Goal: Information Seeking & Learning: Learn about a topic

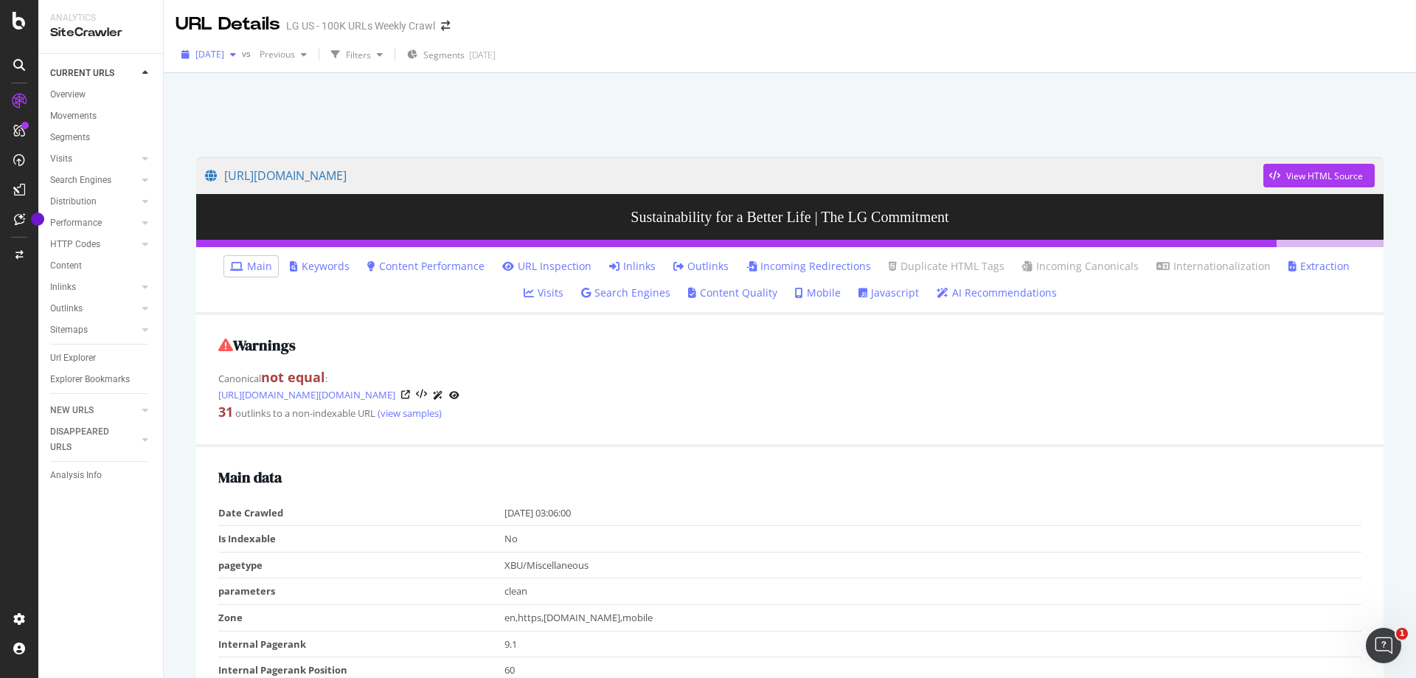
click at [224, 52] on span "[DATE]" at bounding box center [209, 54] width 29 height 13
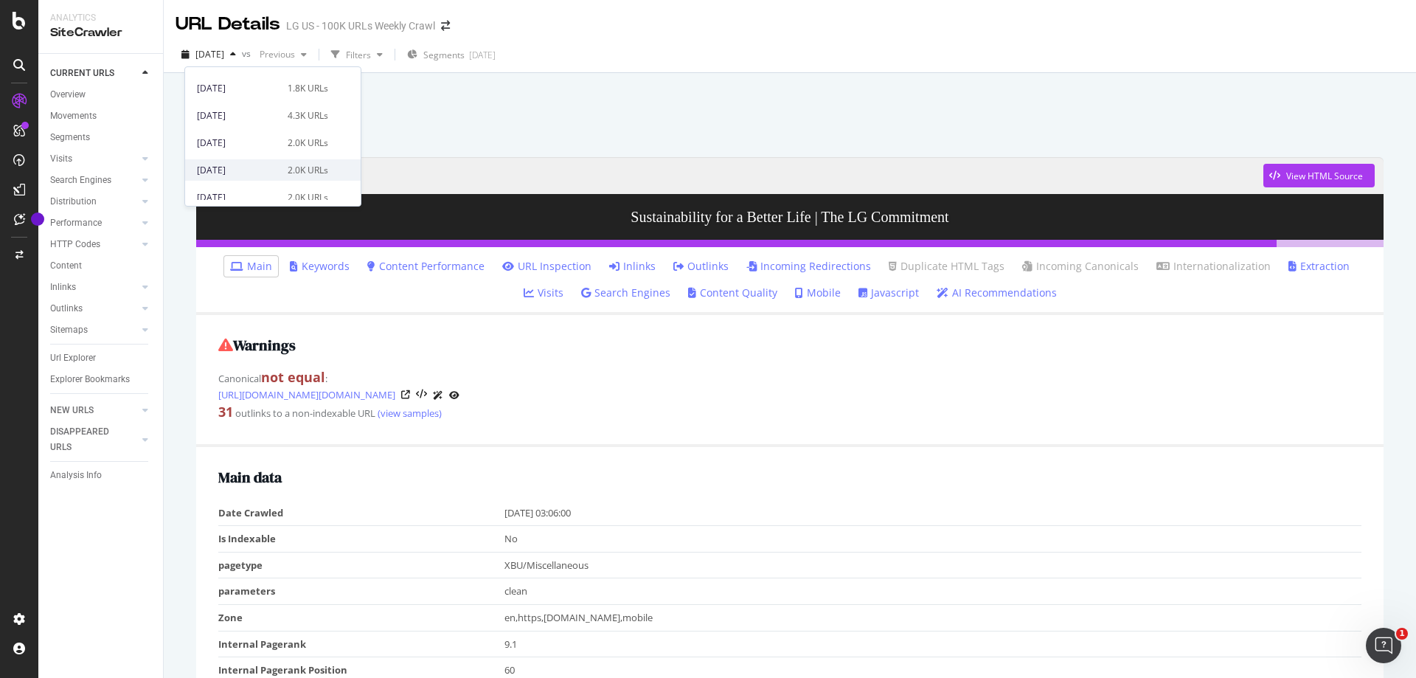
scroll to position [221, 0]
click at [266, 186] on div "2025 Jul. 6th" at bounding box center [238, 182] width 82 height 13
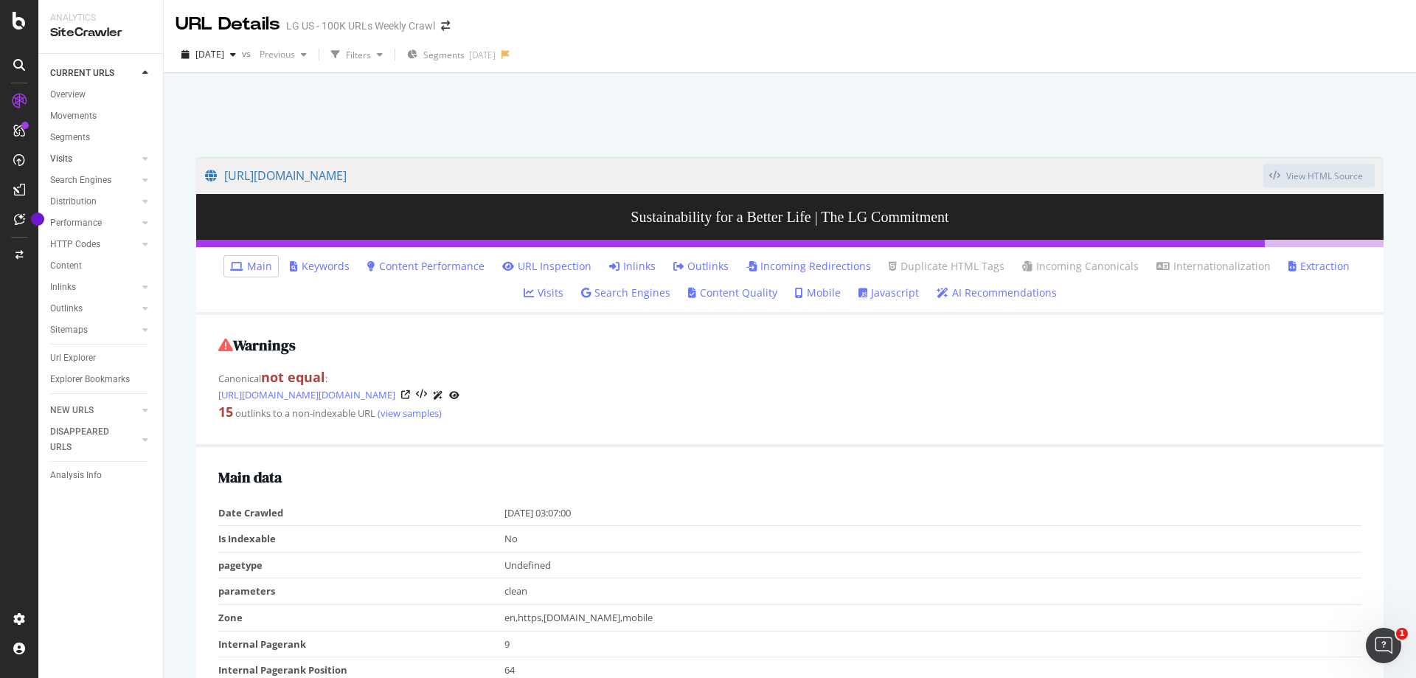
click at [74, 159] on link "Visits" at bounding box center [94, 158] width 88 height 15
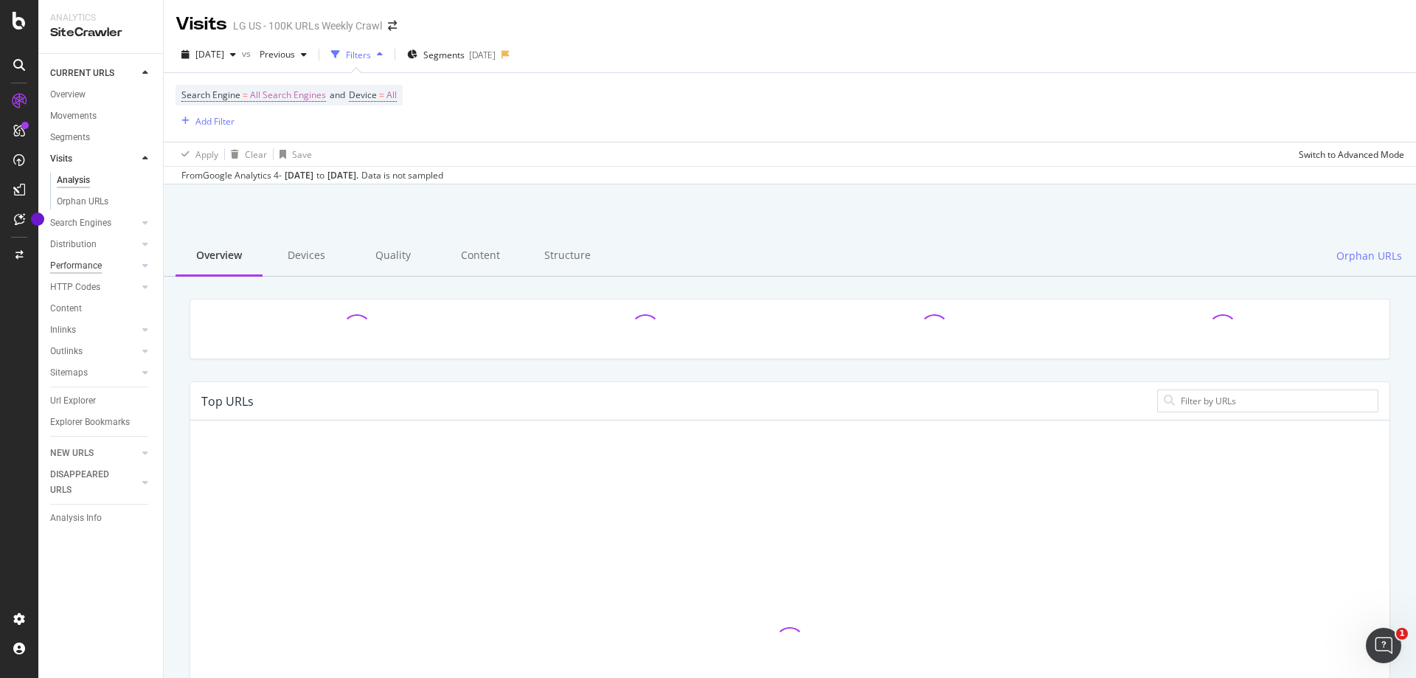
click at [83, 269] on div "Performance" at bounding box center [76, 265] width 52 height 15
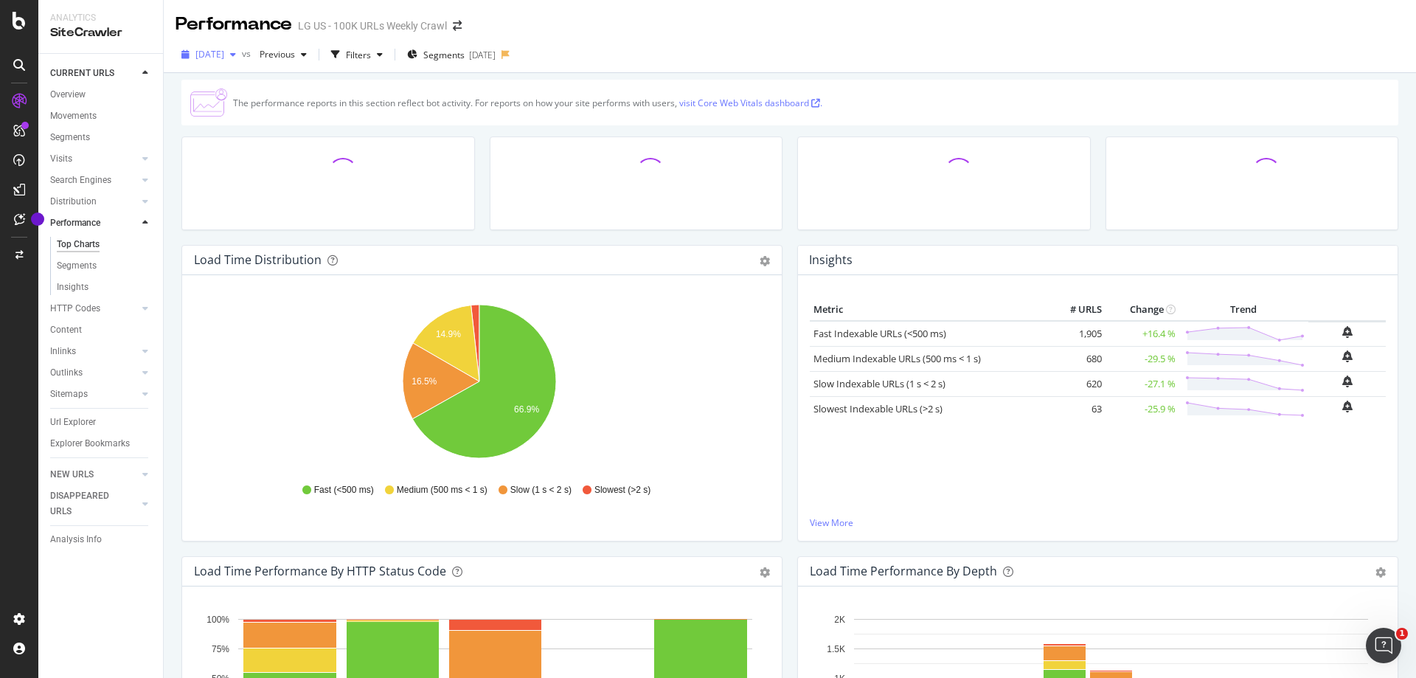
click at [217, 55] on span "2025 Jul. 6th" at bounding box center [209, 54] width 29 height 13
click at [268, 106] on div "[DATE]" at bounding box center [238, 107] width 82 height 13
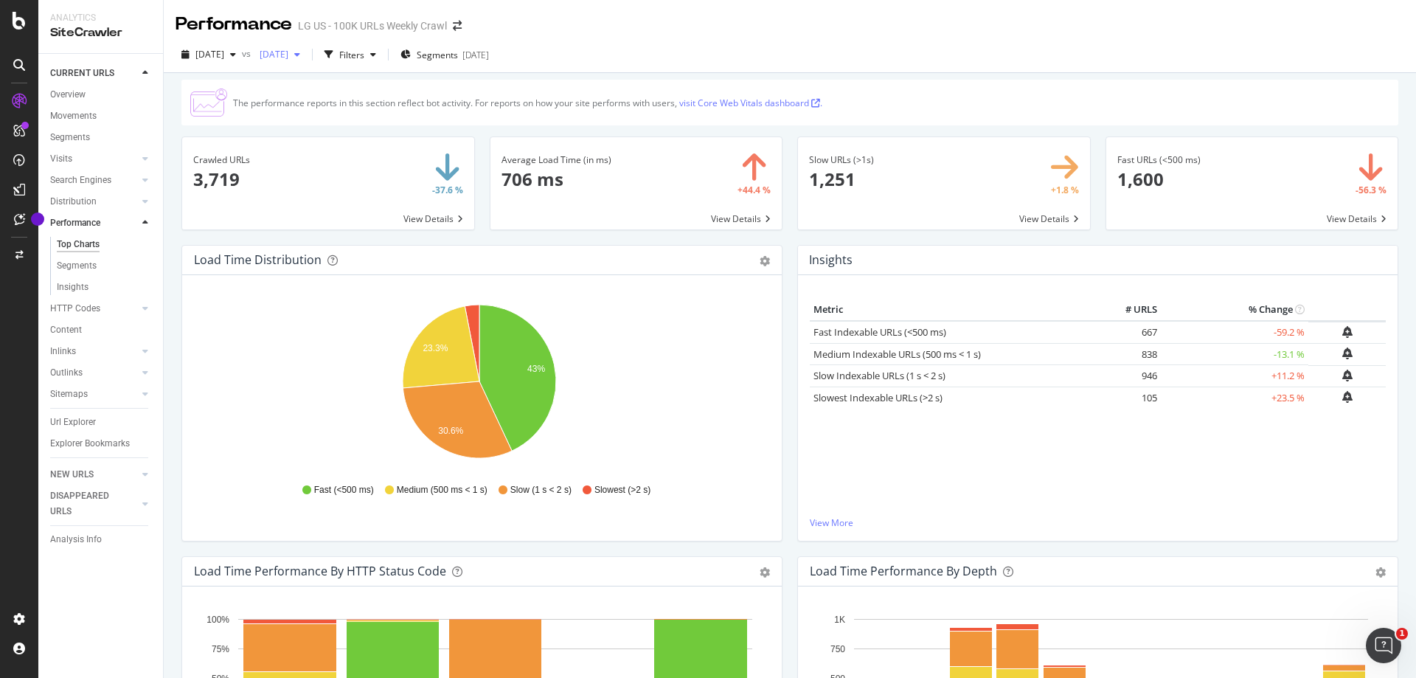
click at [288, 57] on span "2025 Jun. 15th" at bounding box center [271, 54] width 35 height 13
click at [372, 136] on div "3.8K URLs" at bounding box center [392, 134] width 41 height 13
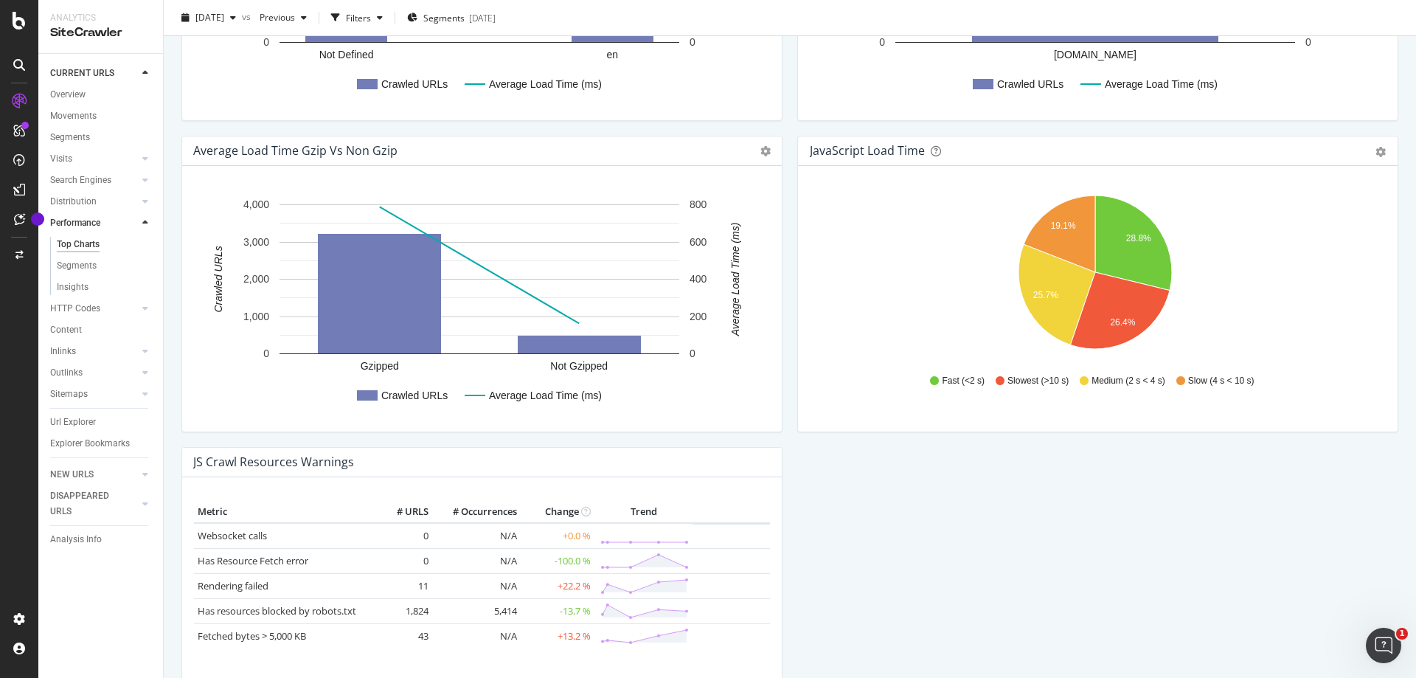
scroll to position [1175, 0]
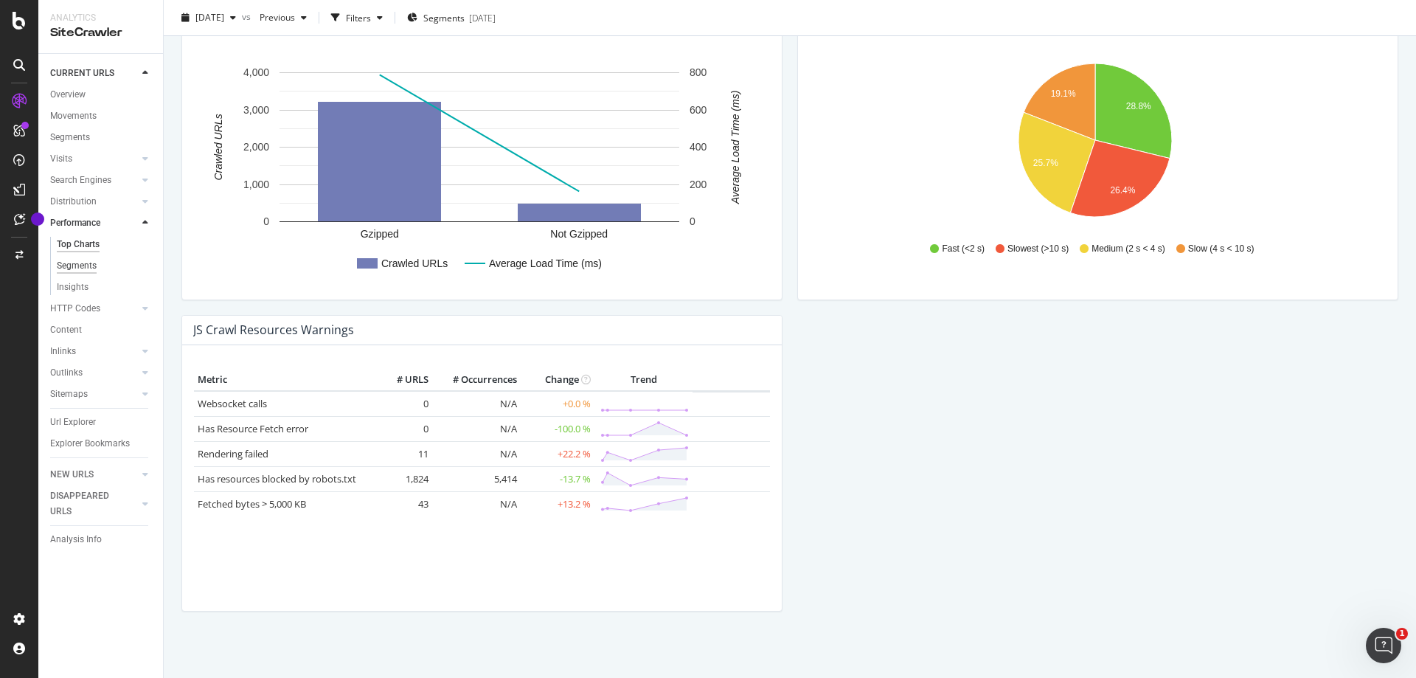
click at [85, 258] on div "Segments" at bounding box center [77, 265] width 40 height 15
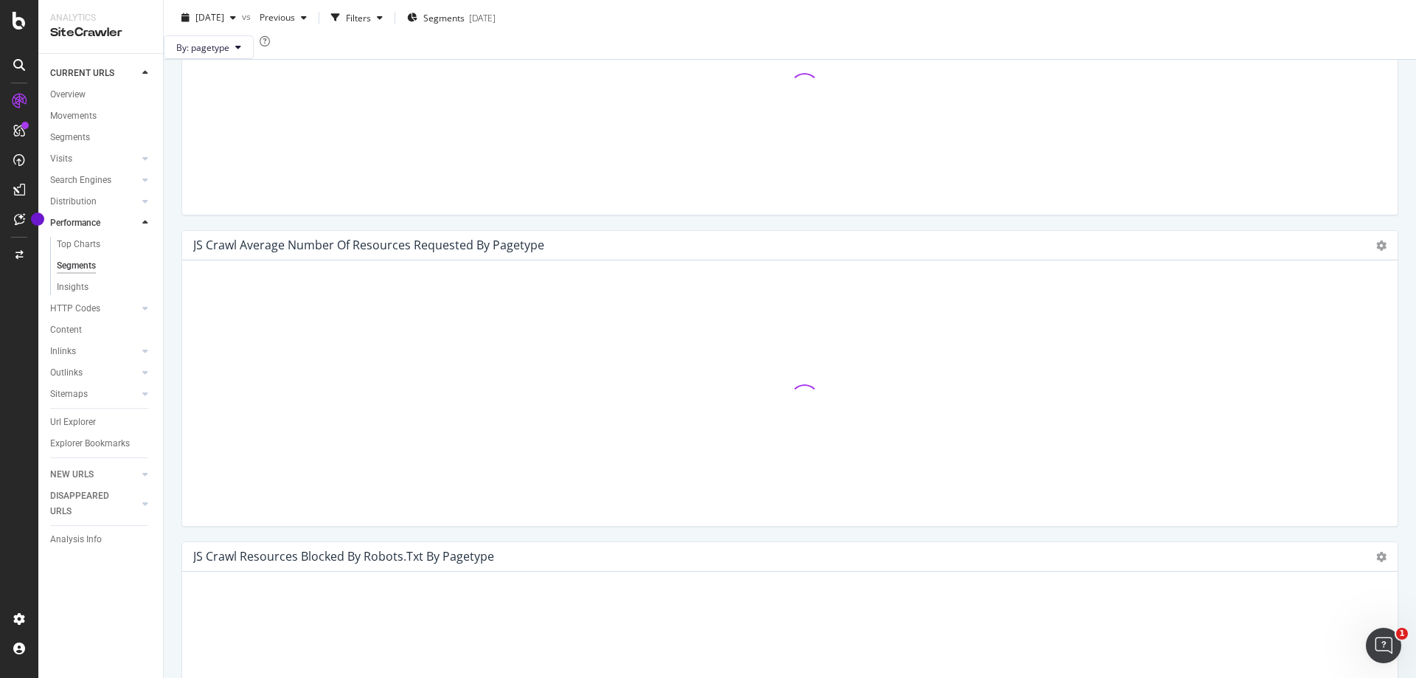
scroll to position [1223, 0]
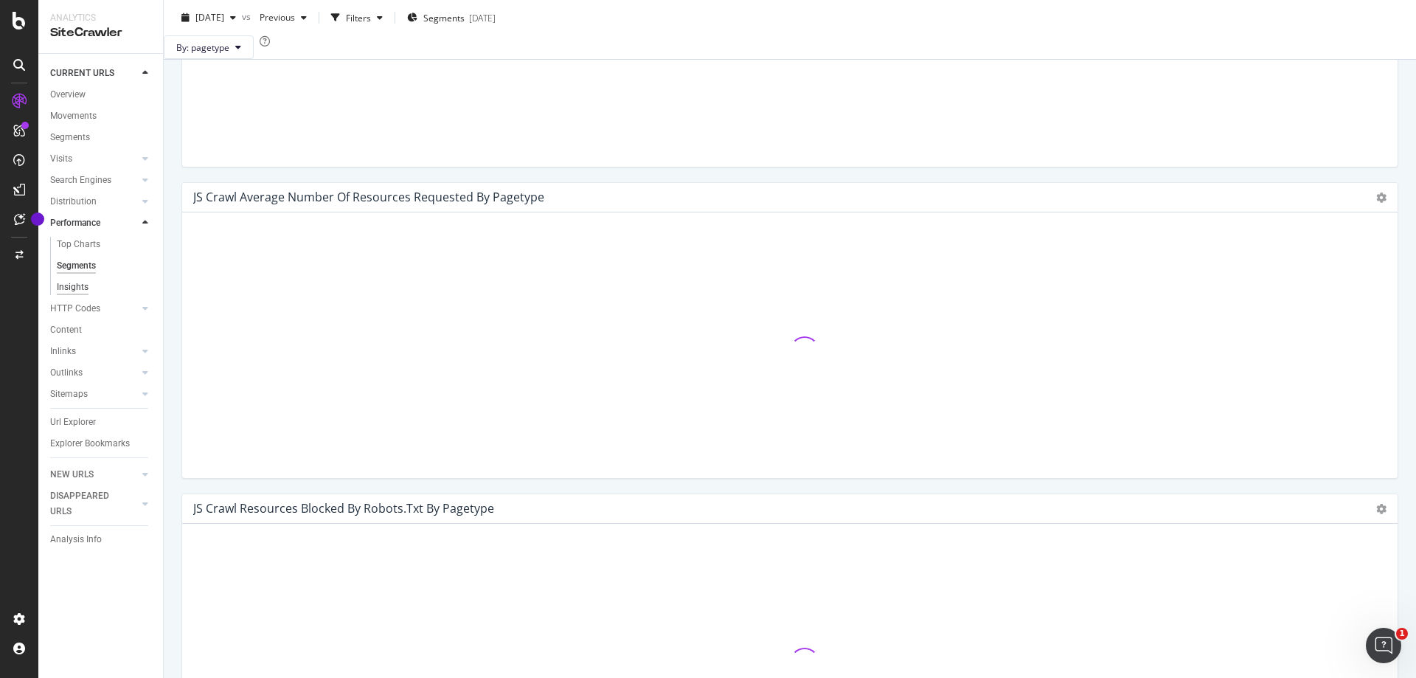
click at [75, 288] on div "Insights" at bounding box center [73, 287] width 32 height 15
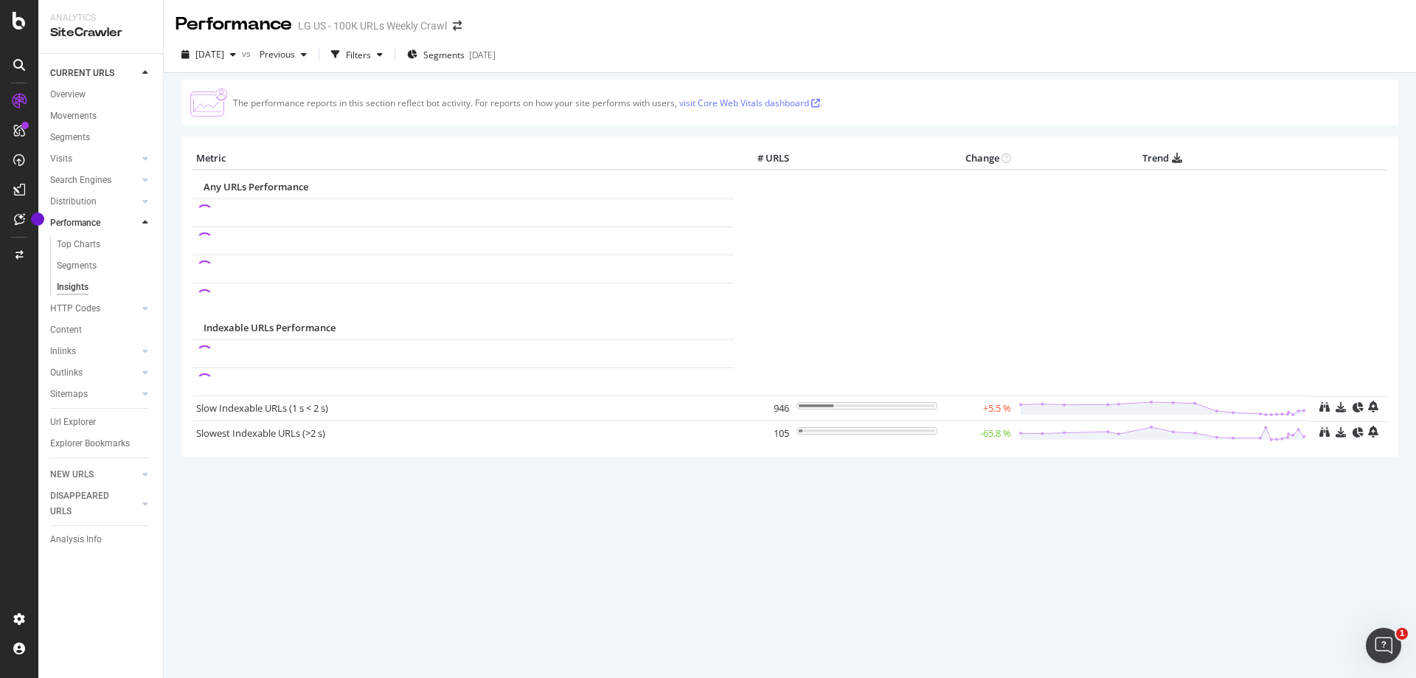
click at [625, 101] on link "visit Core Web Vitals dashboard ." at bounding box center [750, 103] width 143 height 13
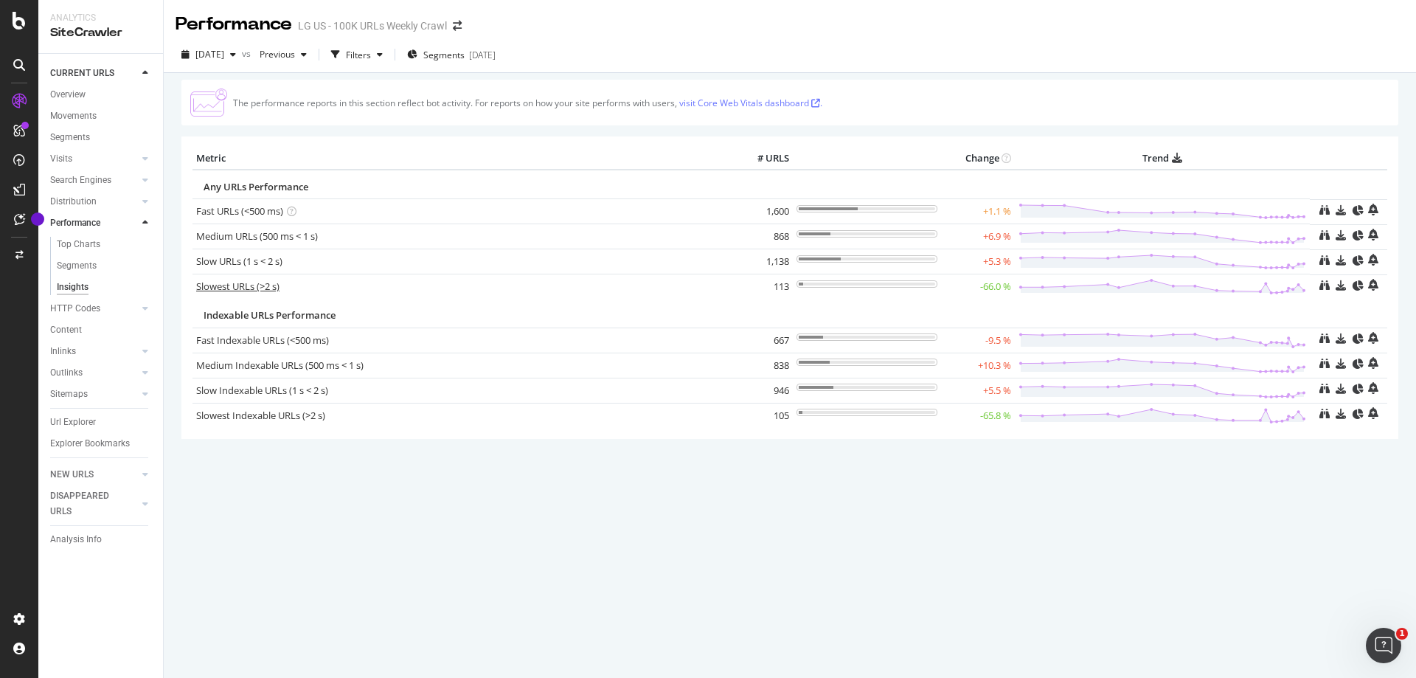
click at [215, 283] on link "Slowest URLs (>2 s)" at bounding box center [237, 286] width 83 height 13
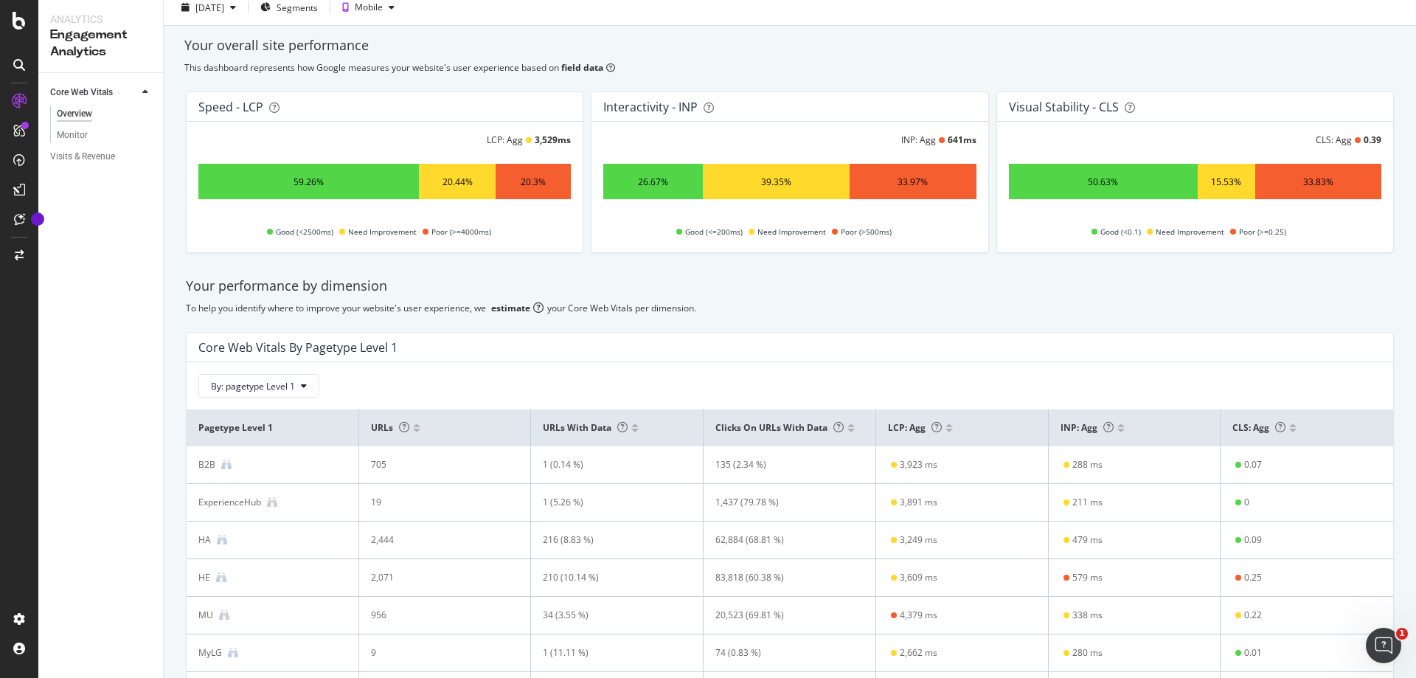
scroll to position [74, 0]
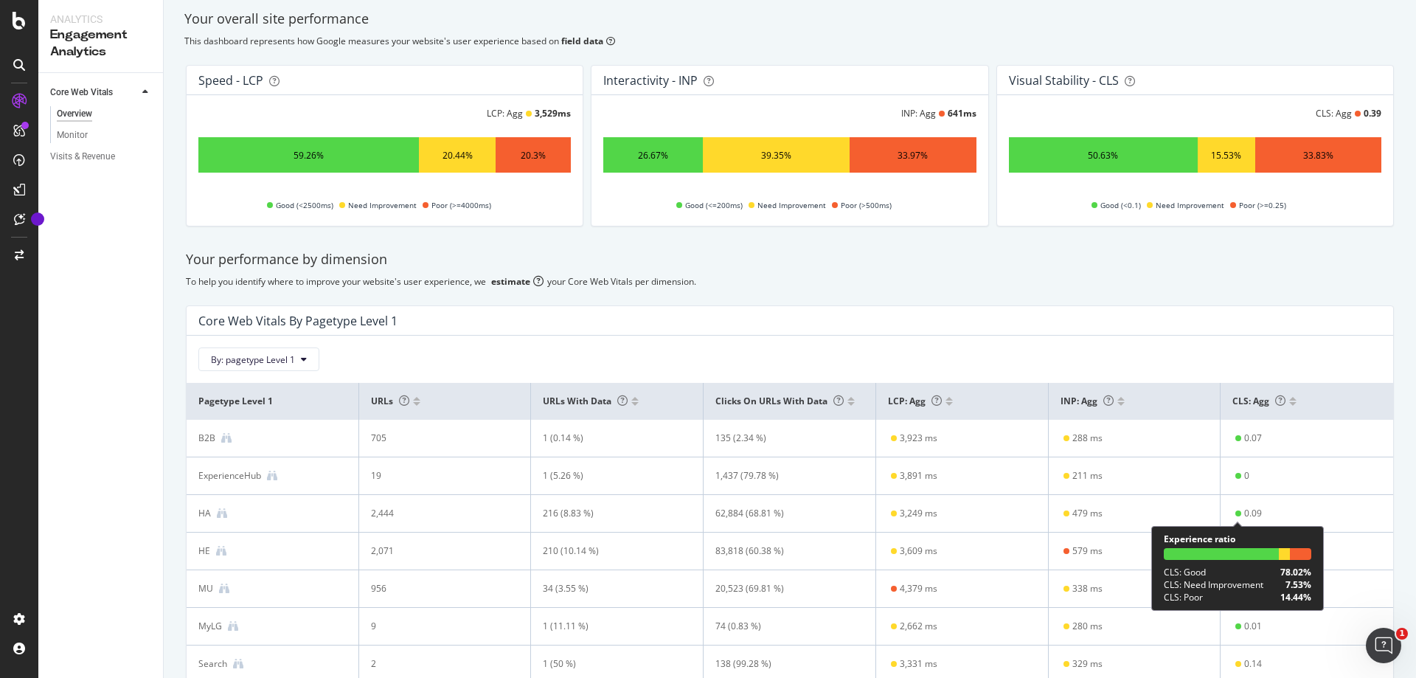
click at [1244, 511] on div "0.09" at bounding box center [1253, 513] width 18 height 13
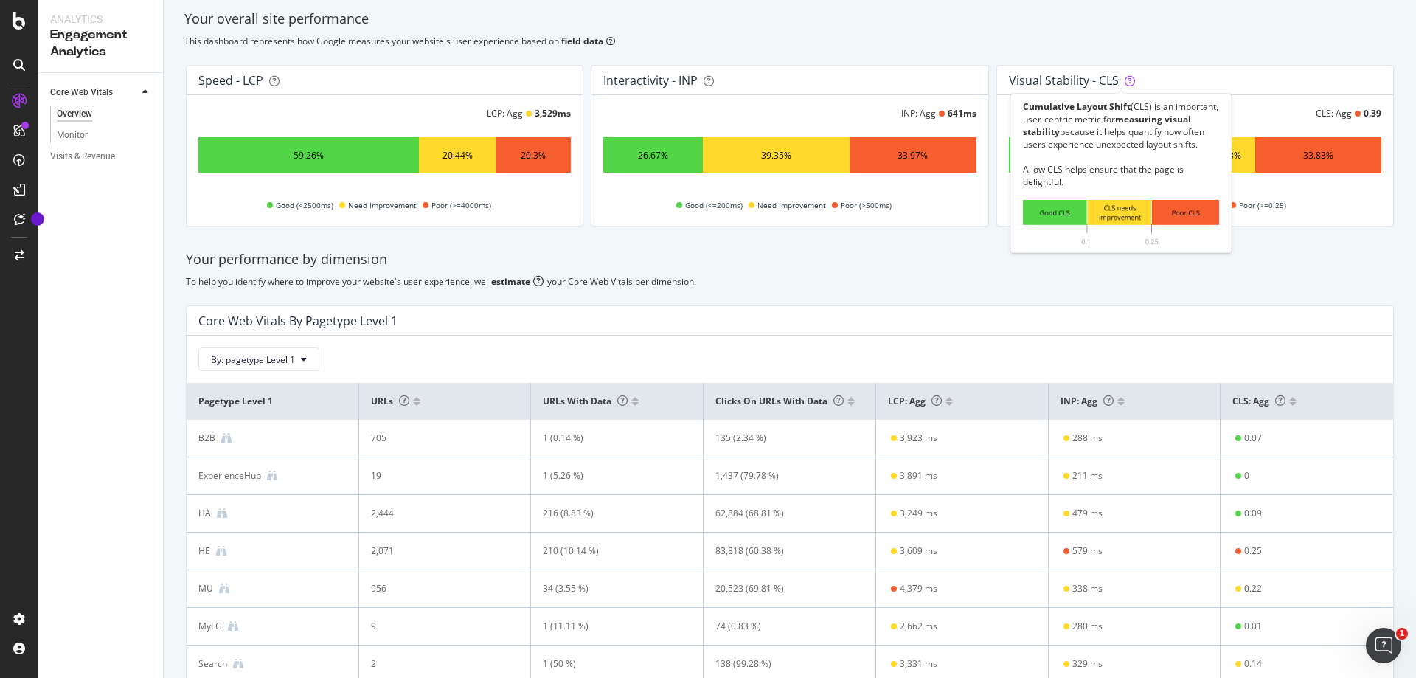
click at [1125, 82] on icon at bounding box center [1130, 81] width 10 height 10
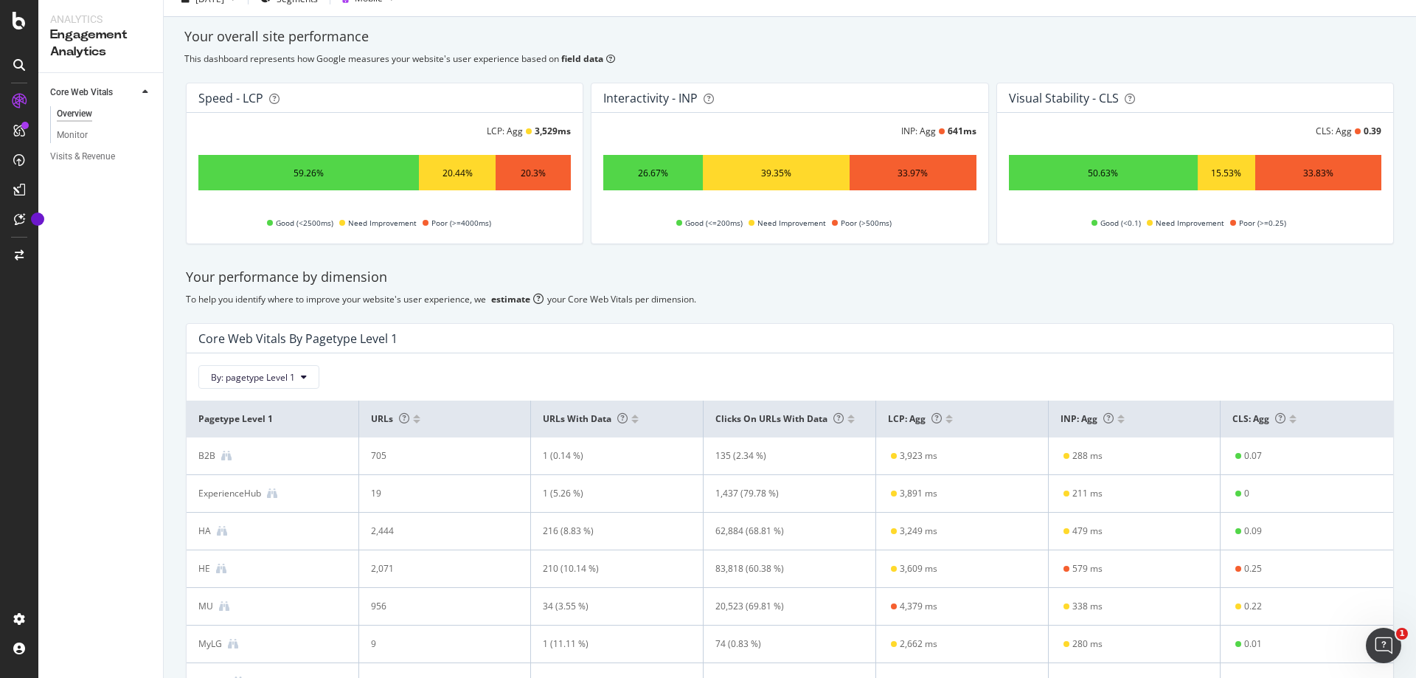
scroll to position [0, 0]
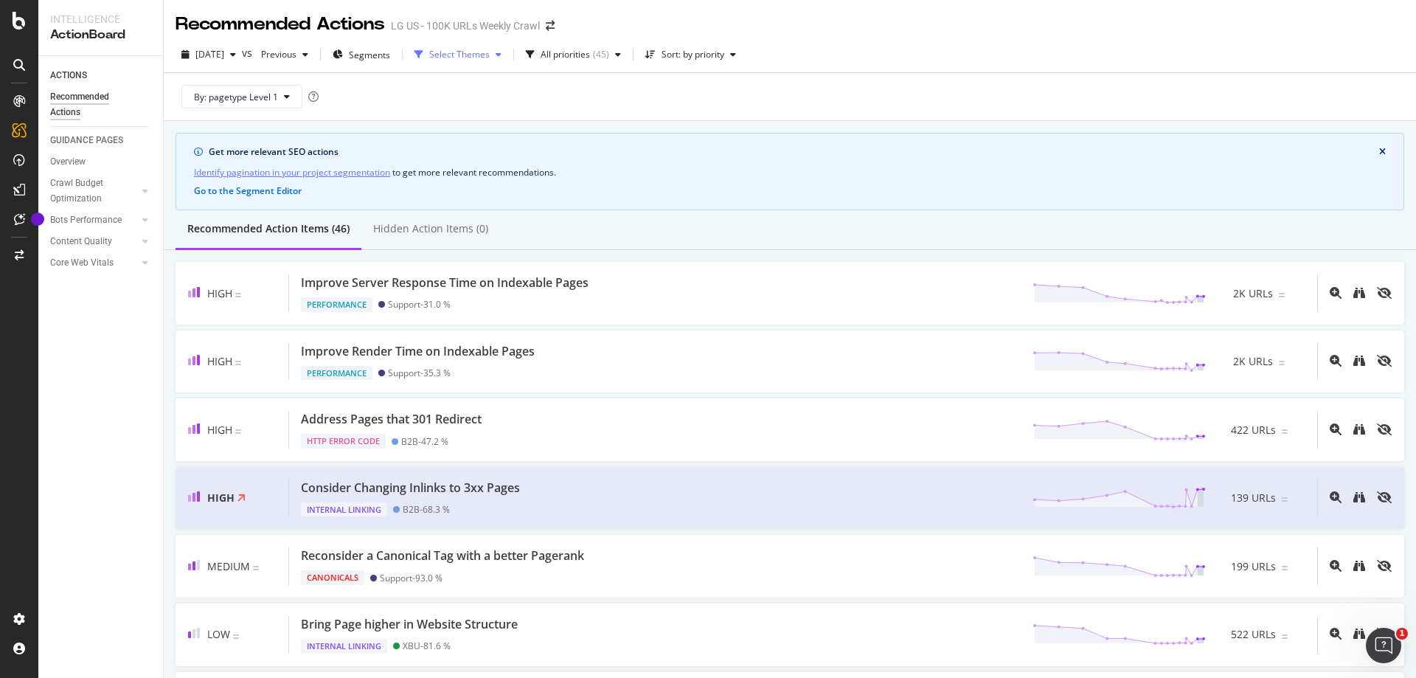
click at [507, 55] on div "button" at bounding box center [499, 54] width 18 height 9
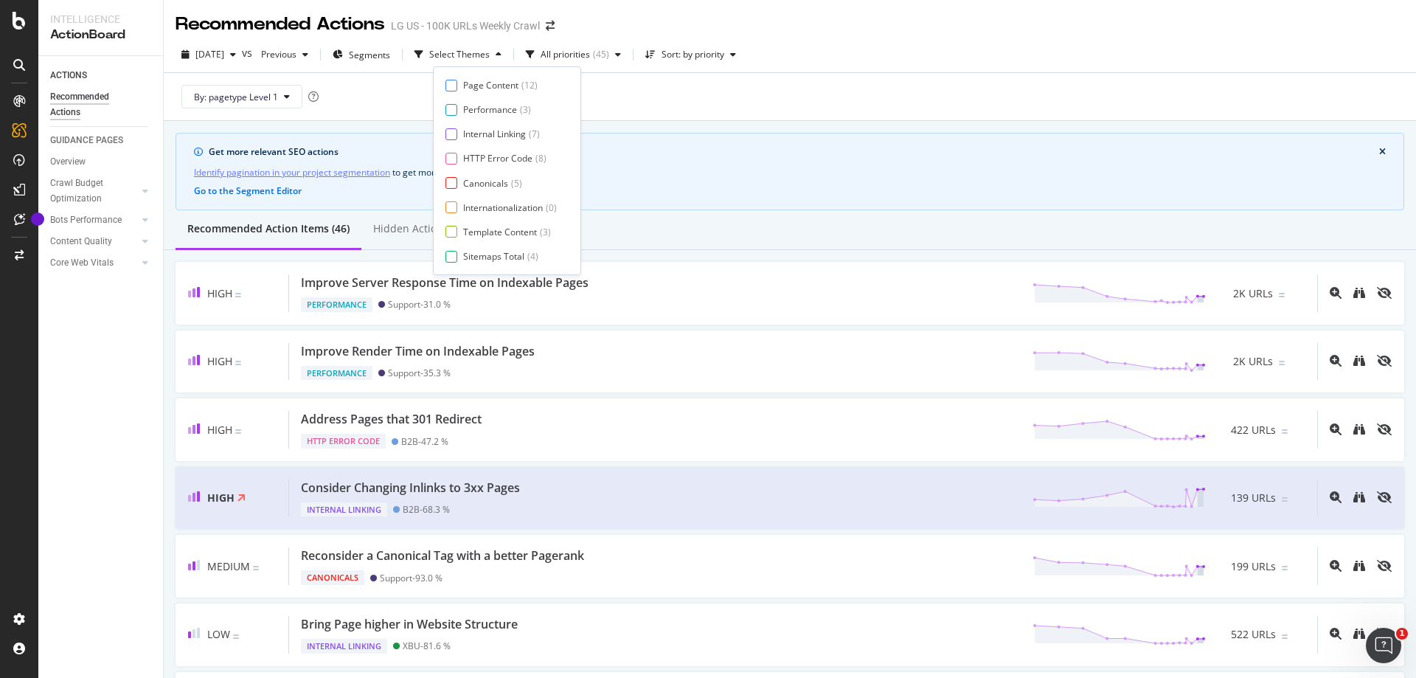
click at [659, 76] on div "By: pagetype Level 1" at bounding box center [790, 96] width 1229 height 47
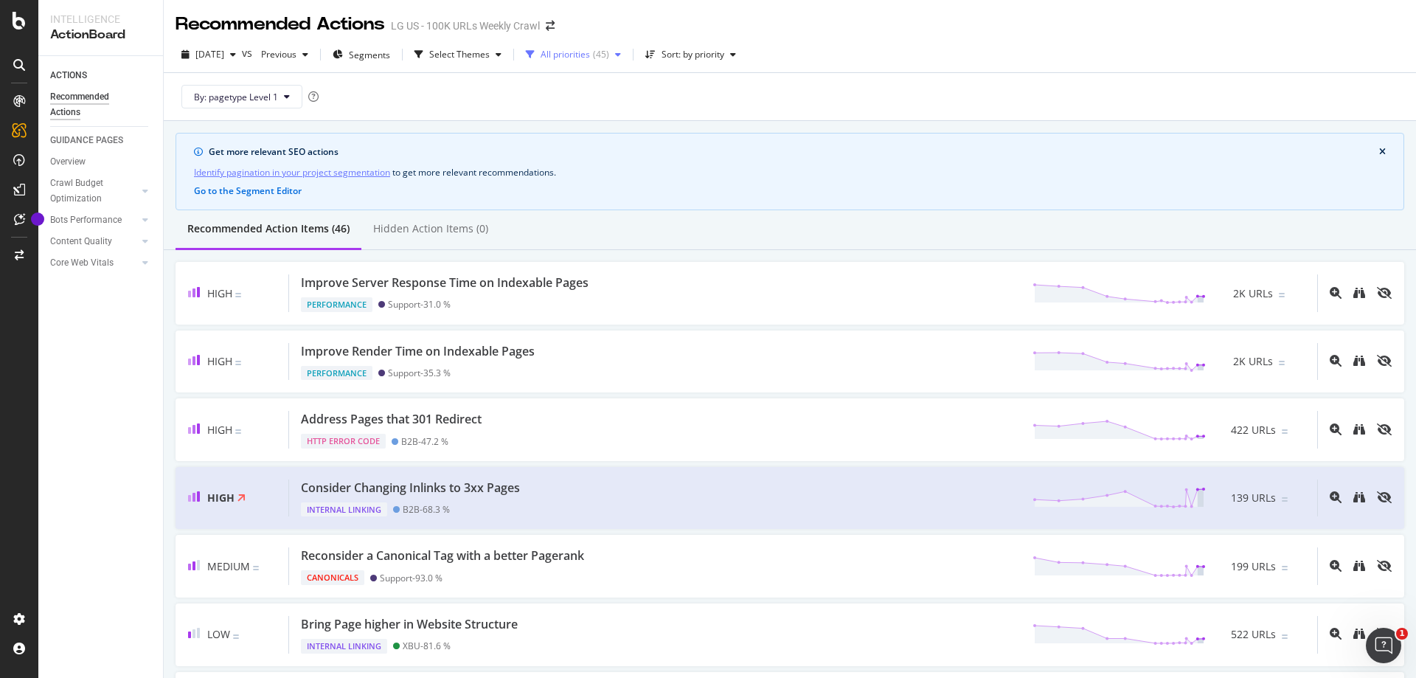
click at [609, 55] on div "( 45 )" at bounding box center [601, 54] width 16 height 9
click at [684, 86] on div "By: pagetype Level 1" at bounding box center [790, 96] width 1229 height 47
click at [706, 47] on div "Sort: by priority" at bounding box center [690, 55] width 103 height 22
click at [390, 54] on span "Segments" at bounding box center [369, 55] width 41 height 13
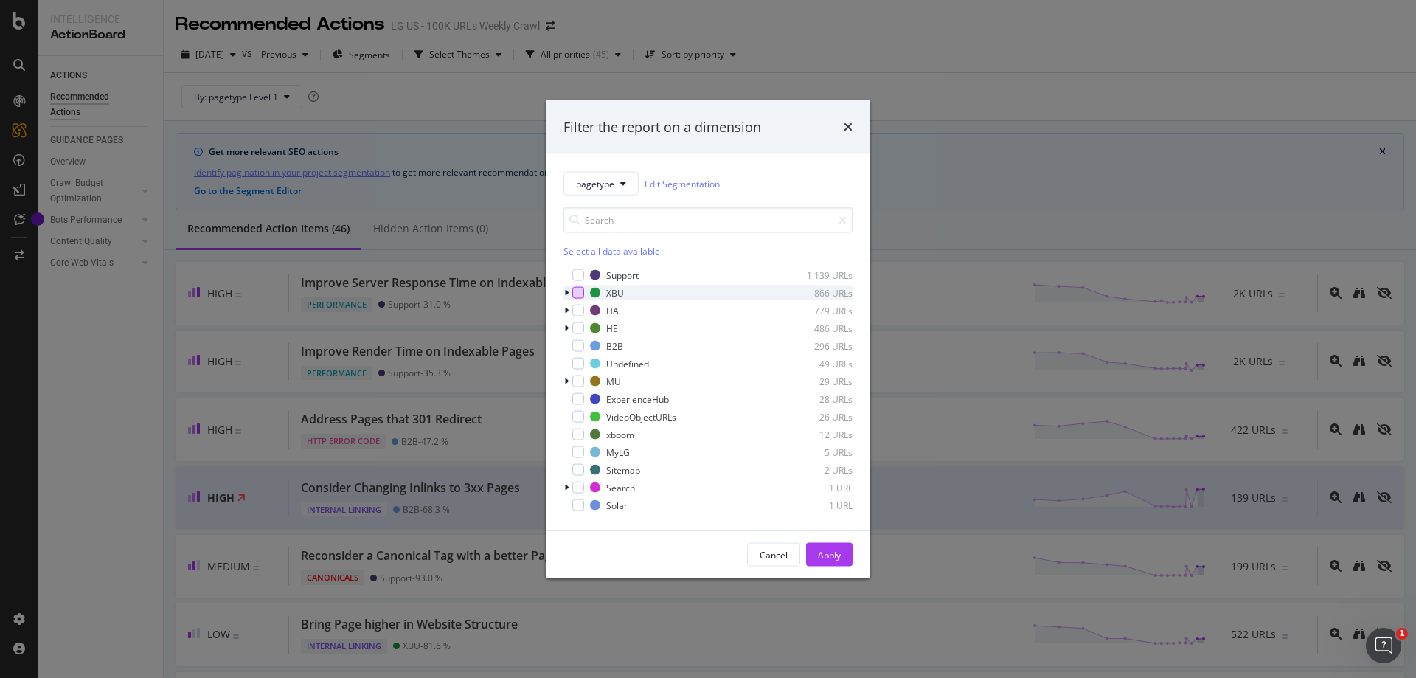
click at [577, 293] on div "modal" at bounding box center [578, 293] width 12 height 12
click at [576, 313] on div "modal" at bounding box center [578, 311] width 12 height 12
click at [575, 325] on div "modal" at bounding box center [578, 328] width 12 height 12
click at [817, 552] on button "Apply" at bounding box center [829, 555] width 46 height 24
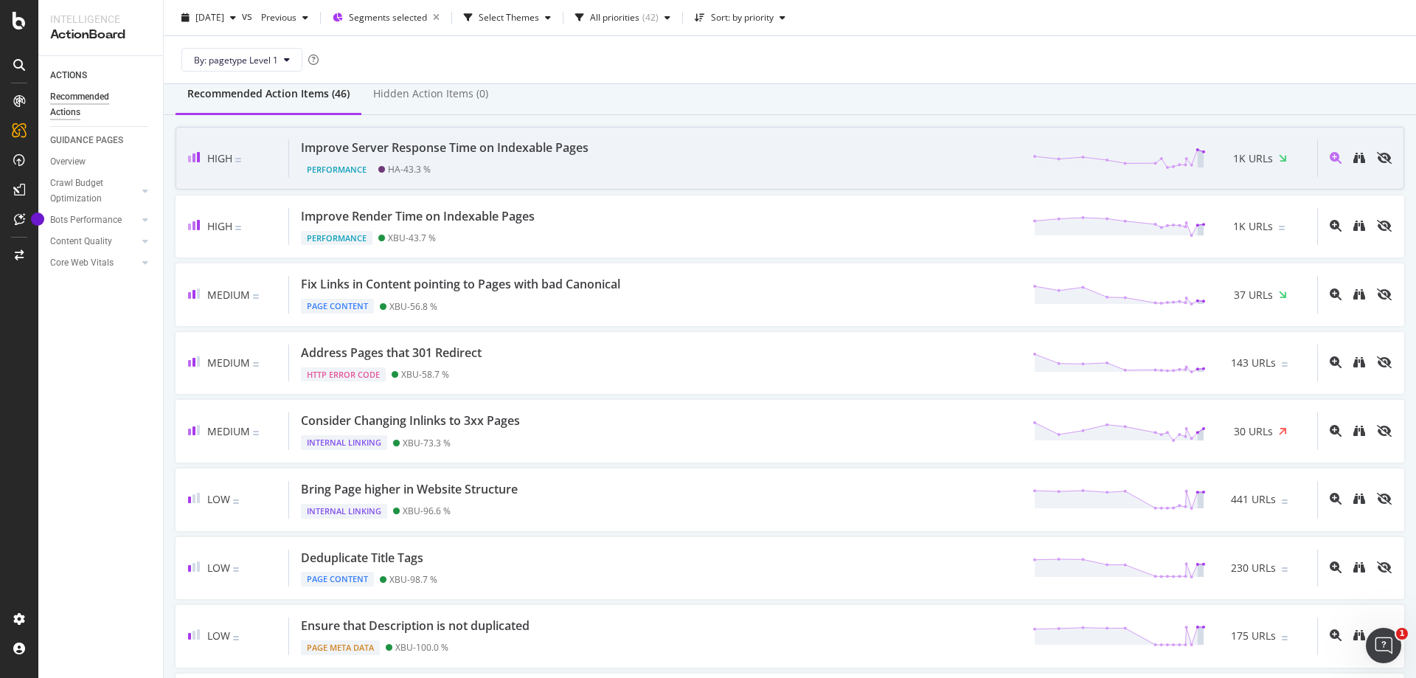
scroll to position [148, 0]
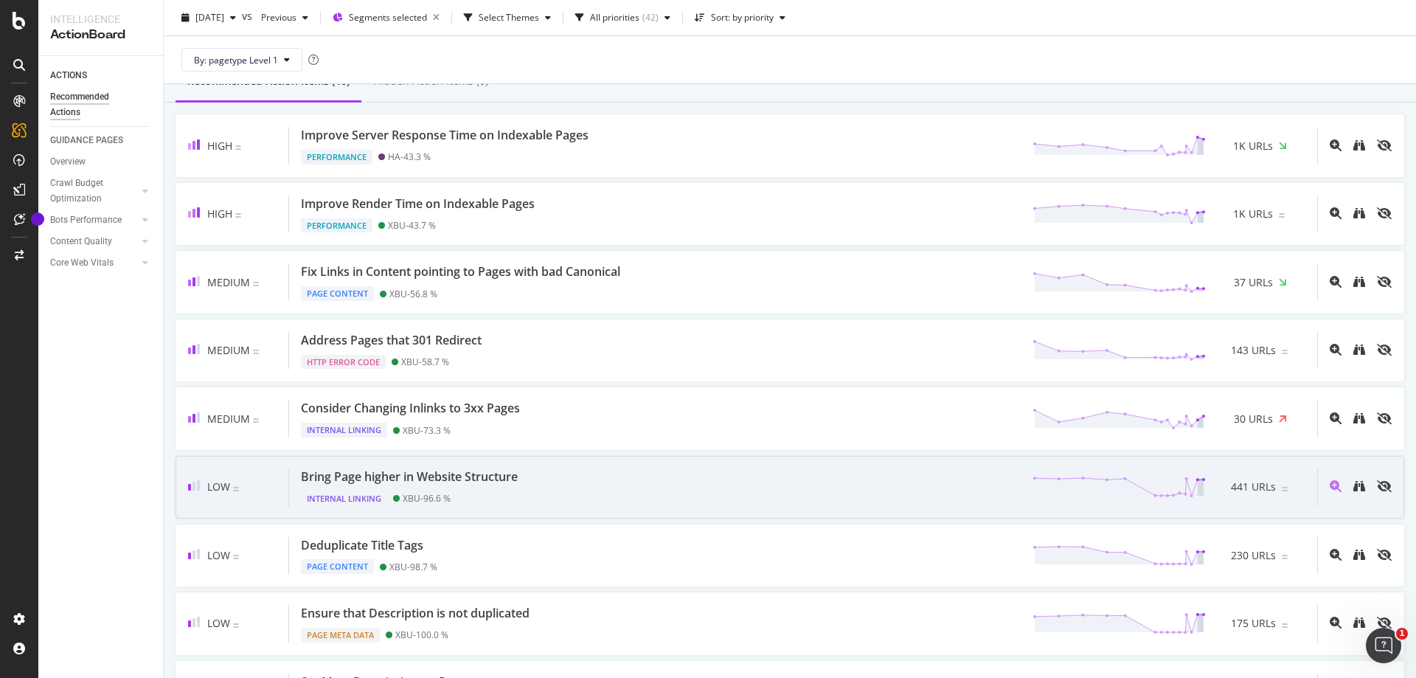
click at [535, 494] on div "Bring Page higher in Website Structure Internal Linking XBU - 96.6 % 441 URLs" at bounding box center [803, 487] width 1028 height 38
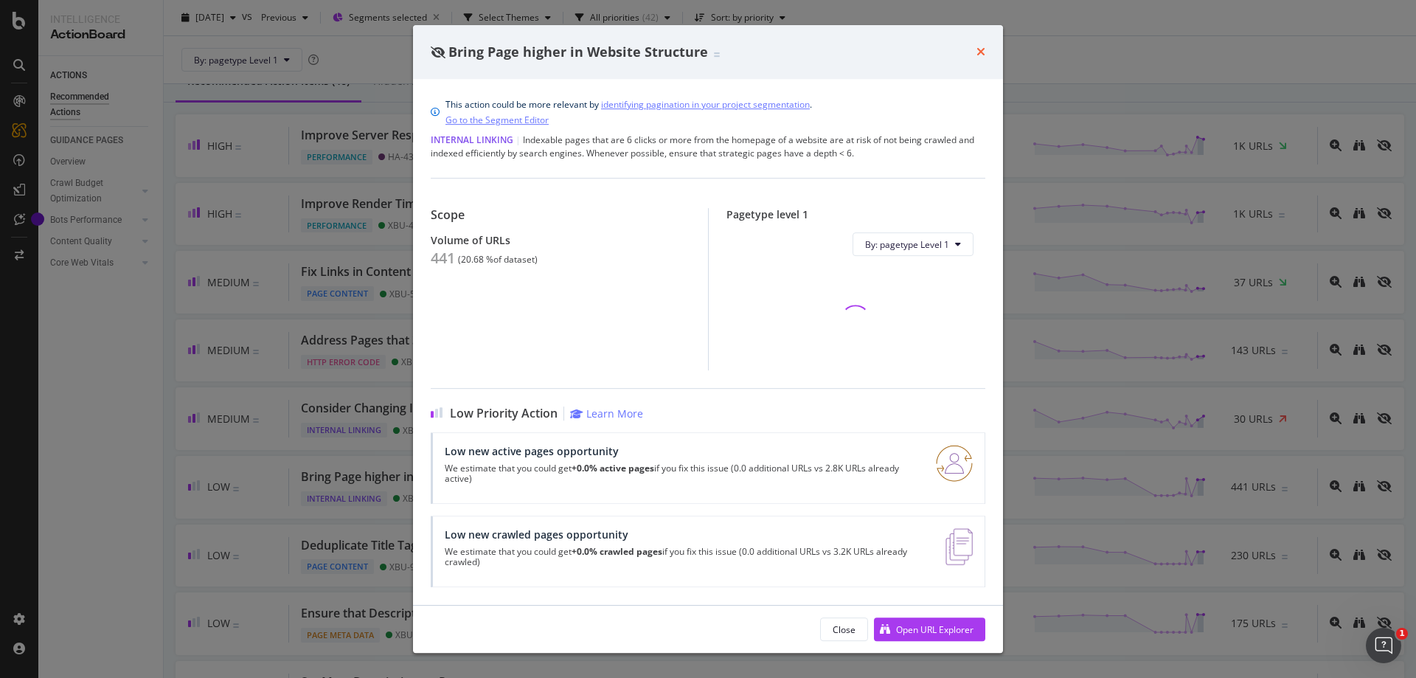
click at [982, 56] on icon "times" at bounding box center [981, 52] width 9 height 12
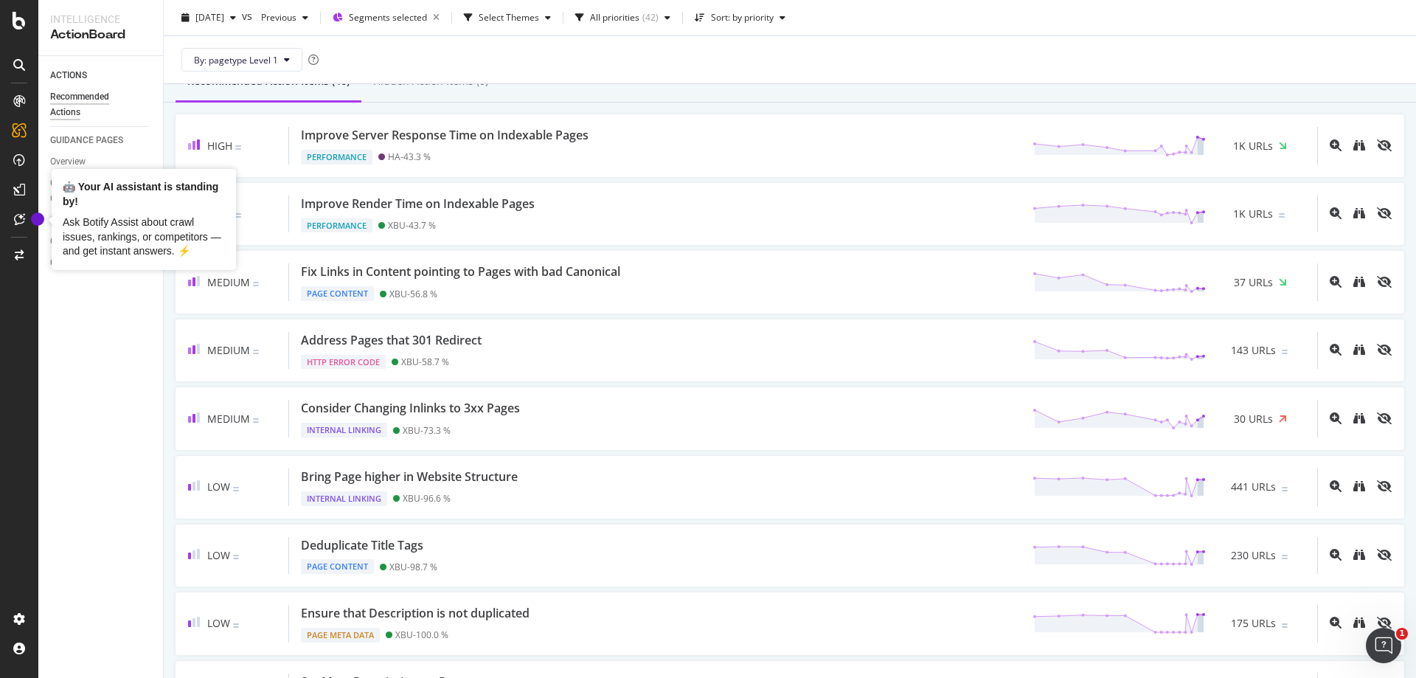
click at [0, 408] on div at bounding box center [19, 339] width 38 height 678
click at [148, 187] on icon at bounding box center [145, 191] width 6 height 9
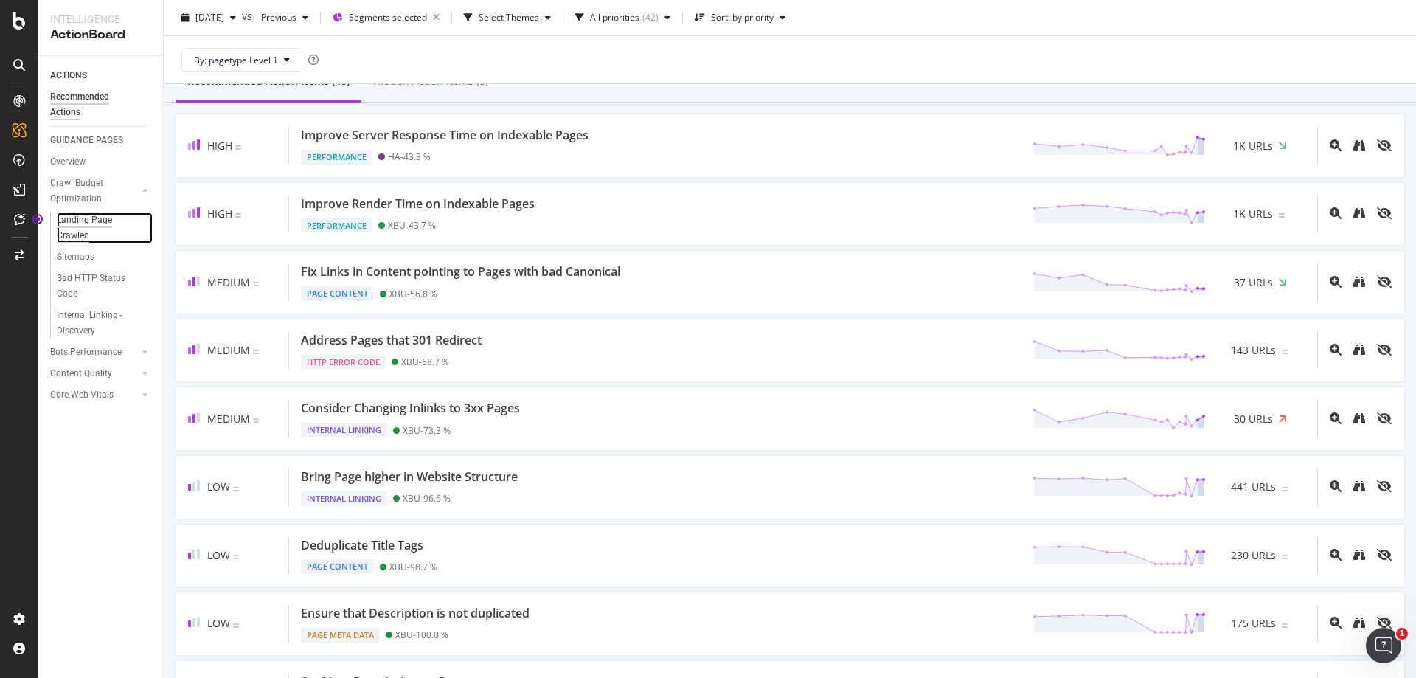
click at [100, 218] on div "Landing Page Crawled" at bounding box center [98, 227] width 83 height 31
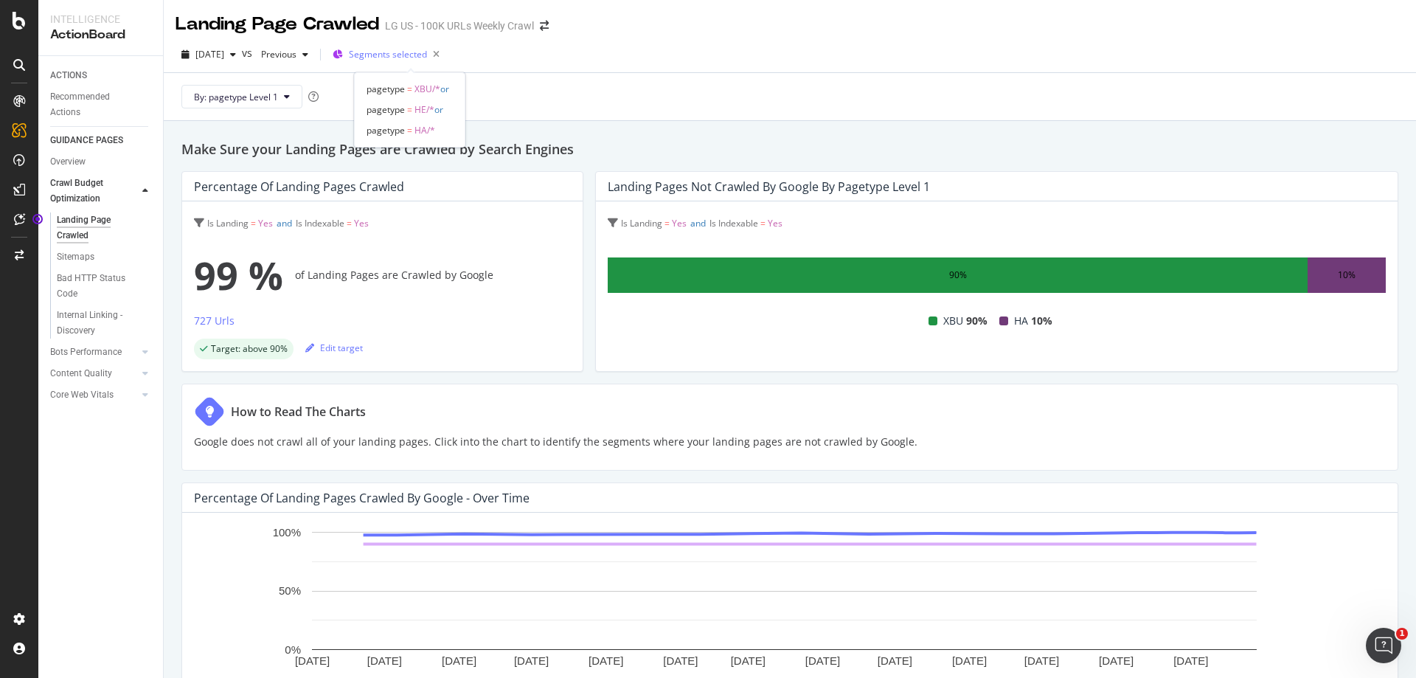
click at [401, 59] on span "Segments selected" at bounding box center [388, 54] width 78 height 13
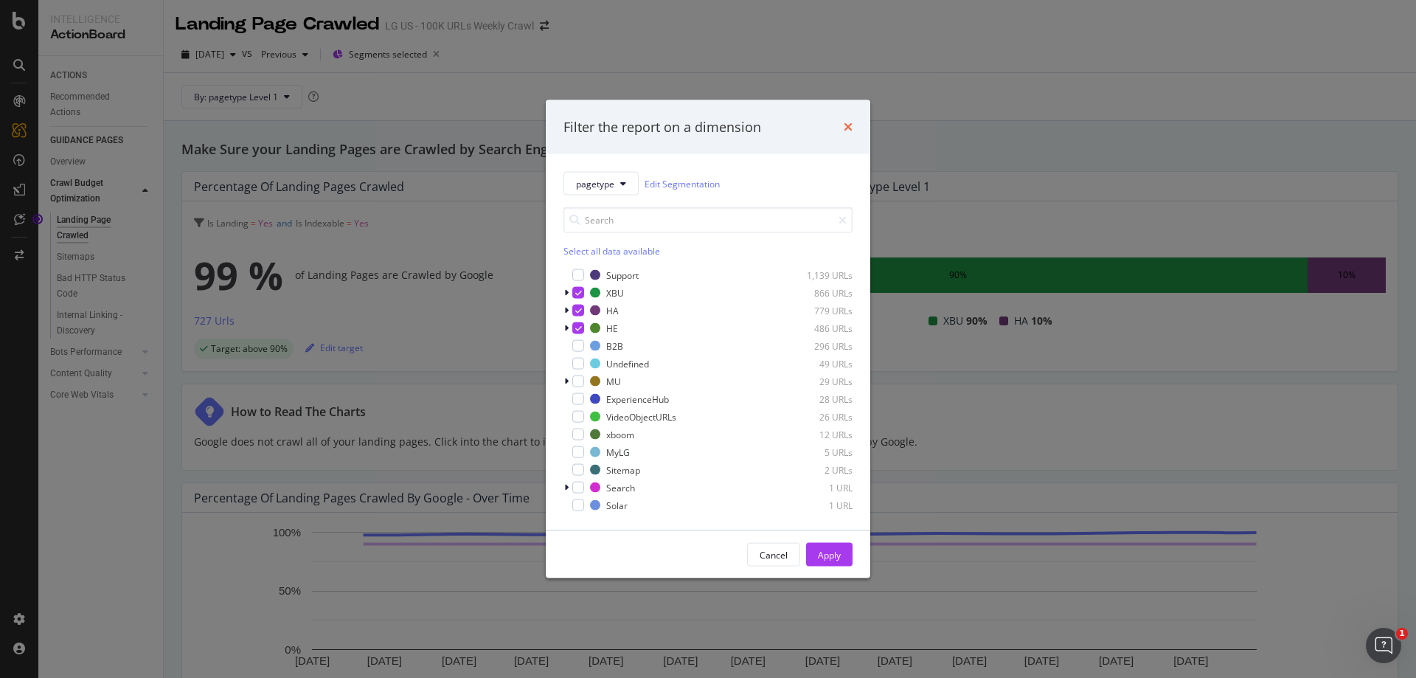
click at [849, 125] on icon "times" at bounding box center [848, 127] width 9 height 12
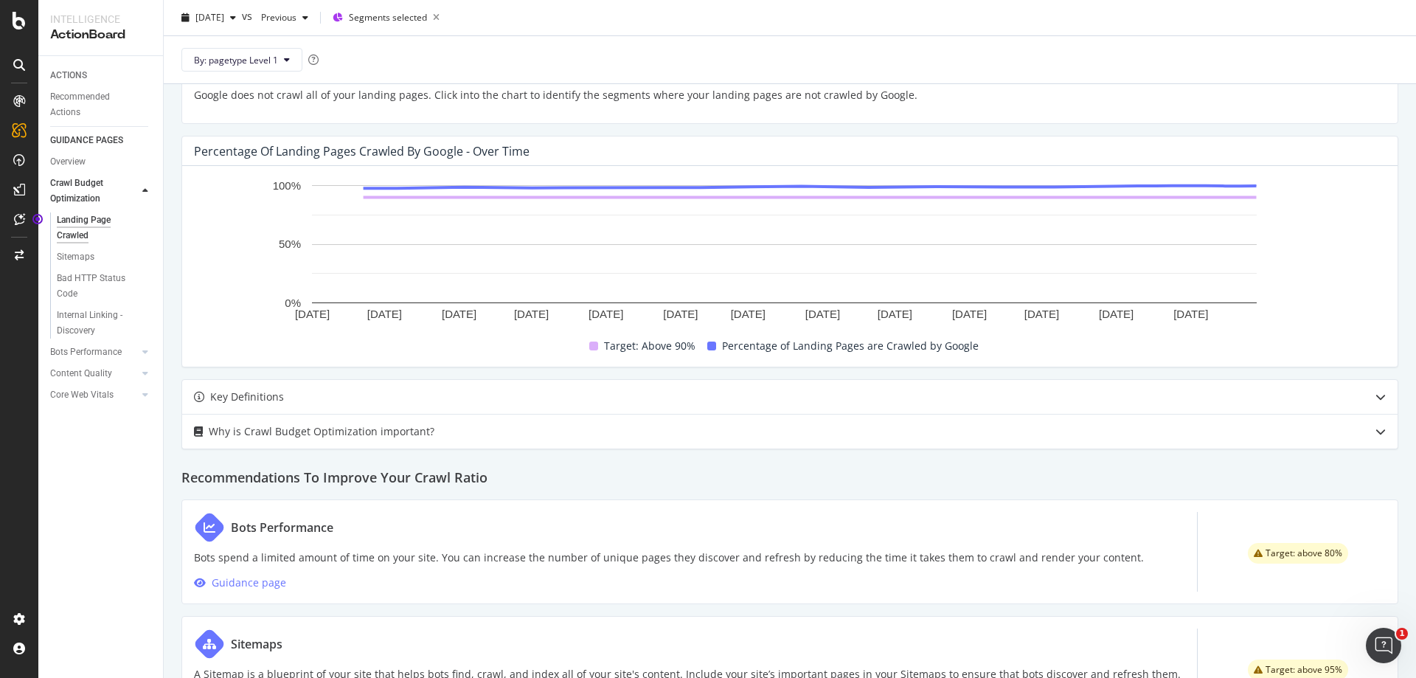
scroll to position [369, 0]
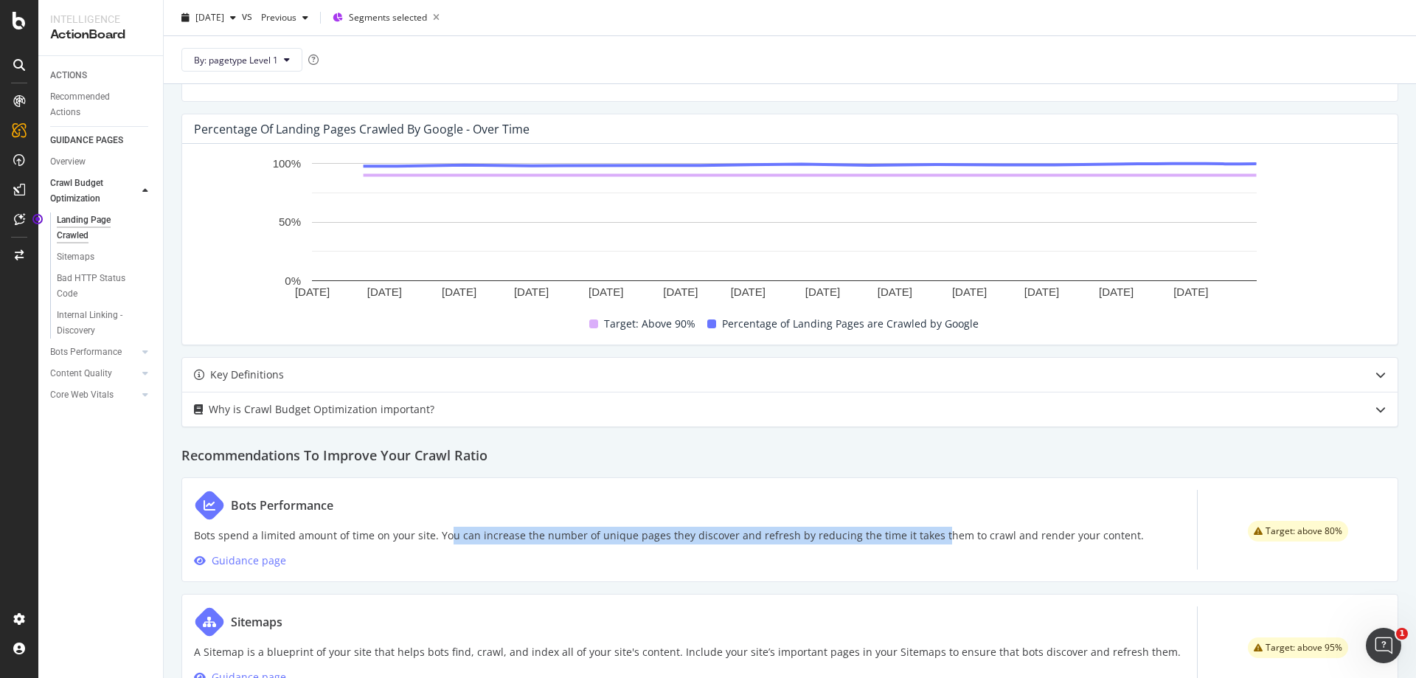
drag, startPoint x: 446, startPoint y: 526, endPoint x: 926, endPoint y: 523, distance: 479.4
click at [926, 523] on div "Bots Performance Bots spend a limited amount of time on your site. You can incr…" at bounding box center [669, 530] width 950 height 80
click at [922, 530] on p "Bots spend a limited amount of time on your site. You can increase the number o…" at bounding box center [669, 536] width 950 height 18
click at [922, 533] on p "Bots spend a limited amount of time on your site. You can increase the number o…" at bounding box center [669, 536] width 950 height 18
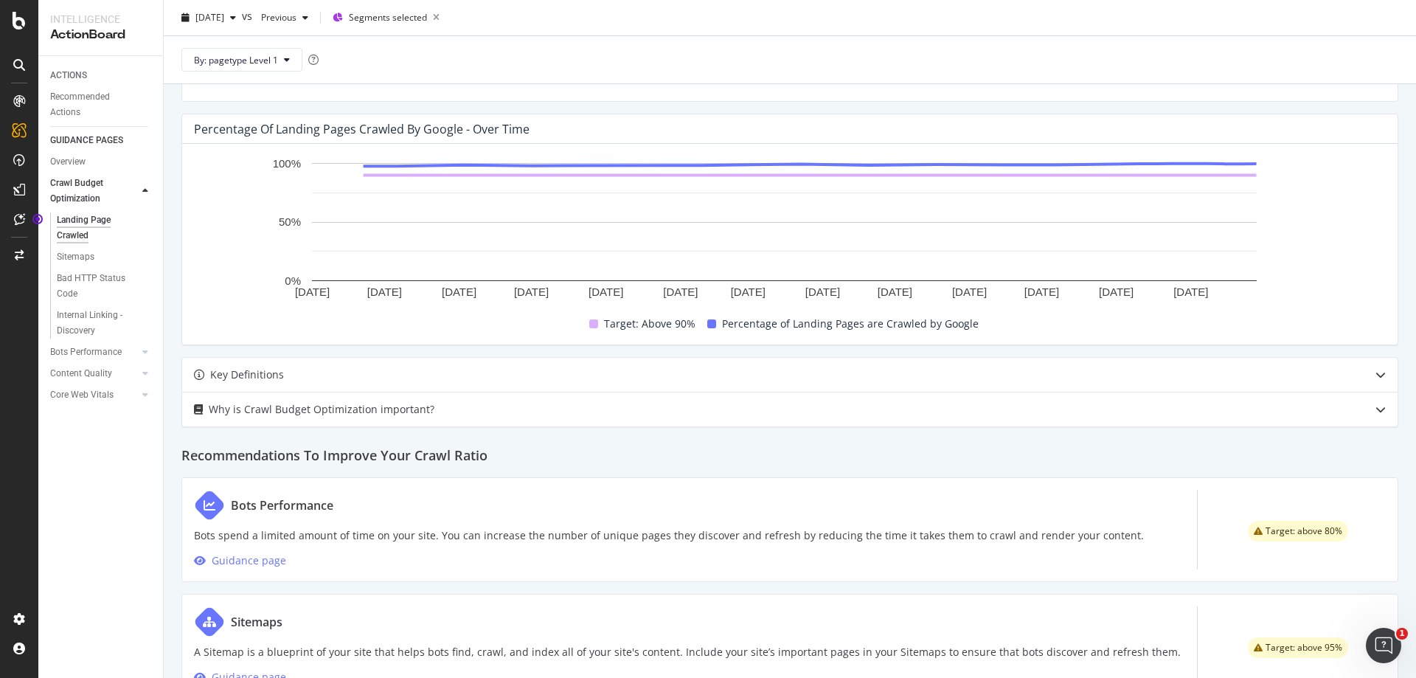
click at [1028, 534] on p "Bots spend a limited amount of time on your site. You can increase the number o…" at bounding box center [669, 536] width 950 height 18
drag, startPoint x: 1115, startPoint y: 535, endPoint x: 849, endPoint y: 541, distance: 266.3
click at [849, 541] on div "Bots Performance Bots spend a limited amount of time on your site. You can incr…" at bounding box center [789, 529] width 1217 height 105
click at [856, 535] on p "Bots spend a limited amount of time on your site. You can increase the number o…" at bounding box center [669, 536] width 950 height 18
drag, startPoint x: 796, startPoint y: 536, endPoint x: 1157, endPoint y: 530, distance: 361.5
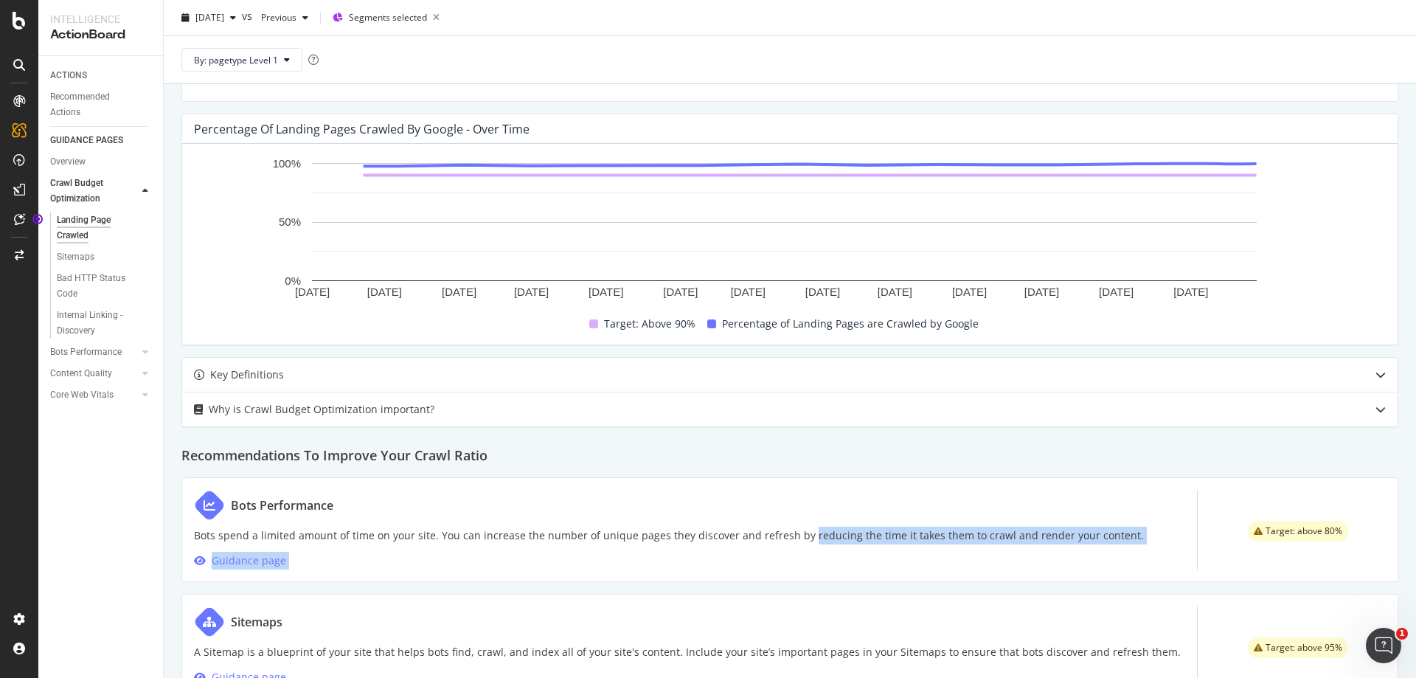
click at [1157, 530] on div "Bots Performance Bots spend a limited amount of time on your site. You can incr…" at bounding box center [789, 529] width 1217 height 105
click at [1164, 537] on div "Bots Performance Bots spend a limited amount of time on your site. You can incr…" at bounding box center [789, 529] width 1217 height 105
drag, startPoint x: 1116, startPoint y: 541, endPoint x: 768, endPoint y: 543, distance: 348.1
click at [768, 543] on div "Bots Performance Bots spend a limited amount of time on your site. You can incr…" at bounding box center [789, 529] width 1217 height 105
click at [899, 540] on p "Bots spend a limited amount of time on your site. You can increase the number o…" at bounding box center [669, 536] width 950 height 18
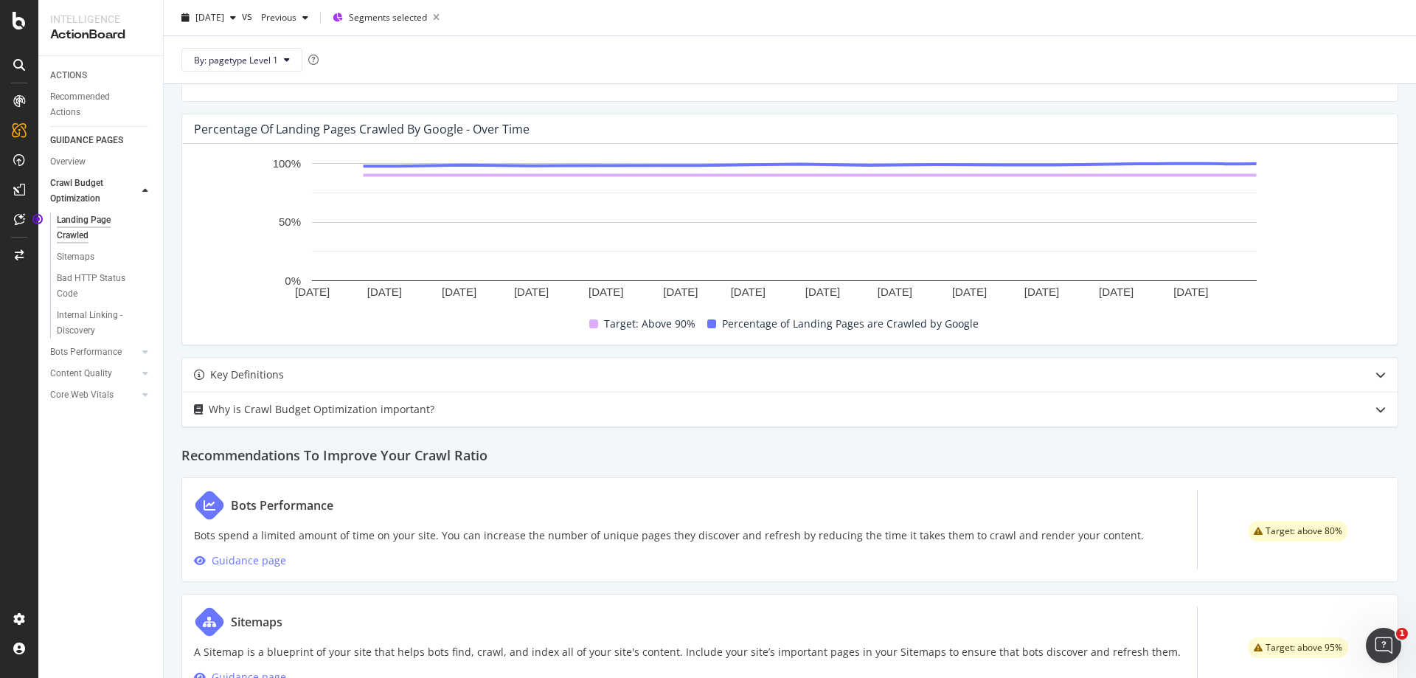
click at [1018, 541] on p "Bots spend a limited amount of time on your site. You can increase the number o…" at bounding box center [669, 536] width 950 height 18
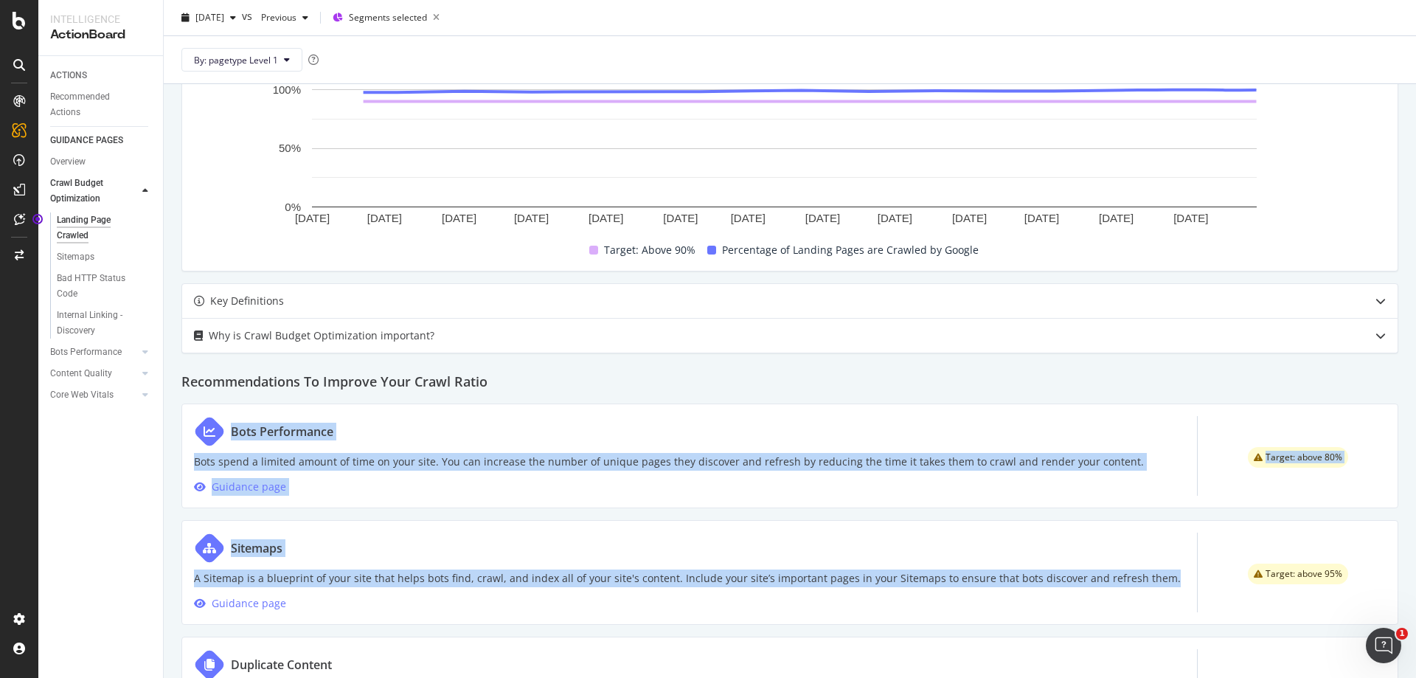
drag, startPoint x: 1151, startPoint y: 578, endPoint x: 193, endPoint y: 436, distance: 967.8
click at [193, 436] on div "Make Sure your Landing Pages are Crawled by Search Engines Percentage of Landin…" at bounding box center [790, 300] width 1252 height 1244
click at [988, 563] on div "Sitemaps" at bounding box center [687, 548] width 987 height 31
drag, startPoint x: 1148, startPoint y: 575, endPoint x: 180, endPoint y: 374, distance: 988.3
click at [180, 374] on div "Make Sure your Landing Pages are Crawled by Search Engines Percentage of Landin…" at bounding box center [790, 300] width 1252 height 1244
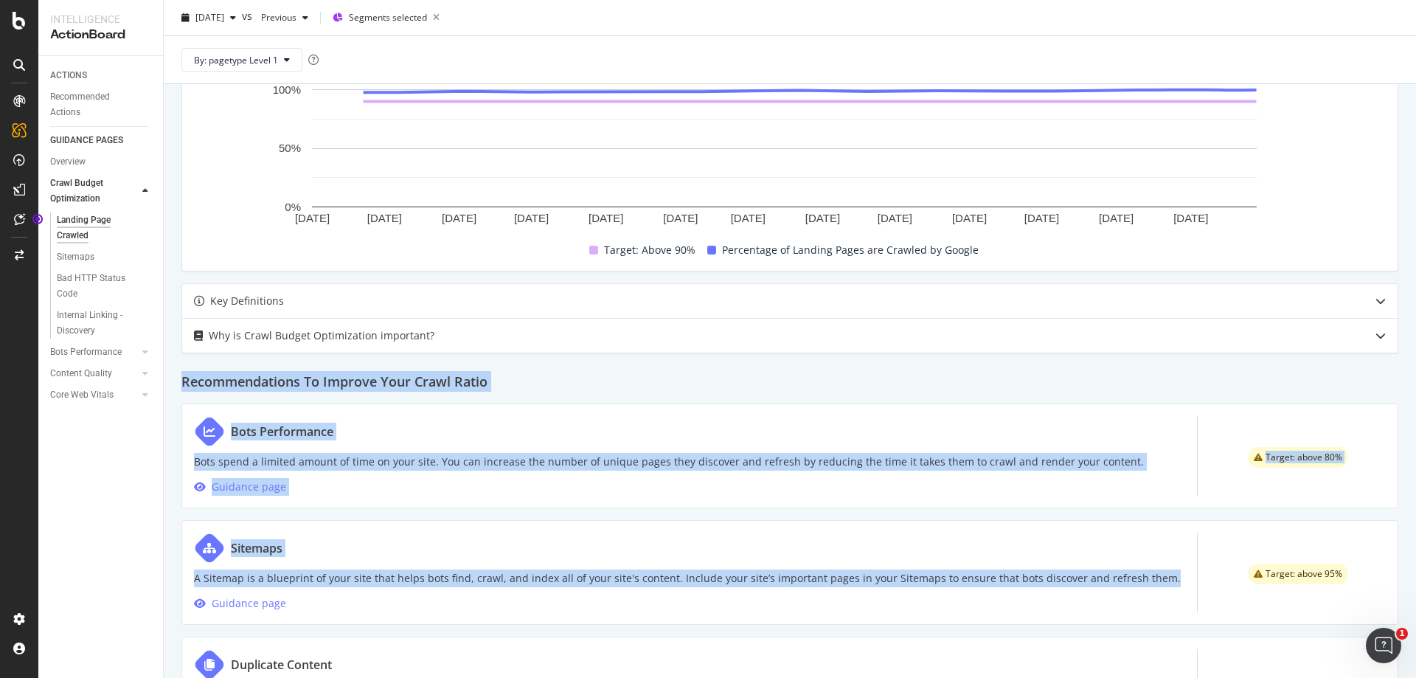
copy div "Recommendations To Improve Your Crawl Ratio Bots Performance Bots spend a limit…"
click at [1013, 271] on div "Percentage of Landing Pages Crawled by Google - Over Time [DATE] [DATE] [DATE] …" at bounding box center [789, 156] width 1217 height 232
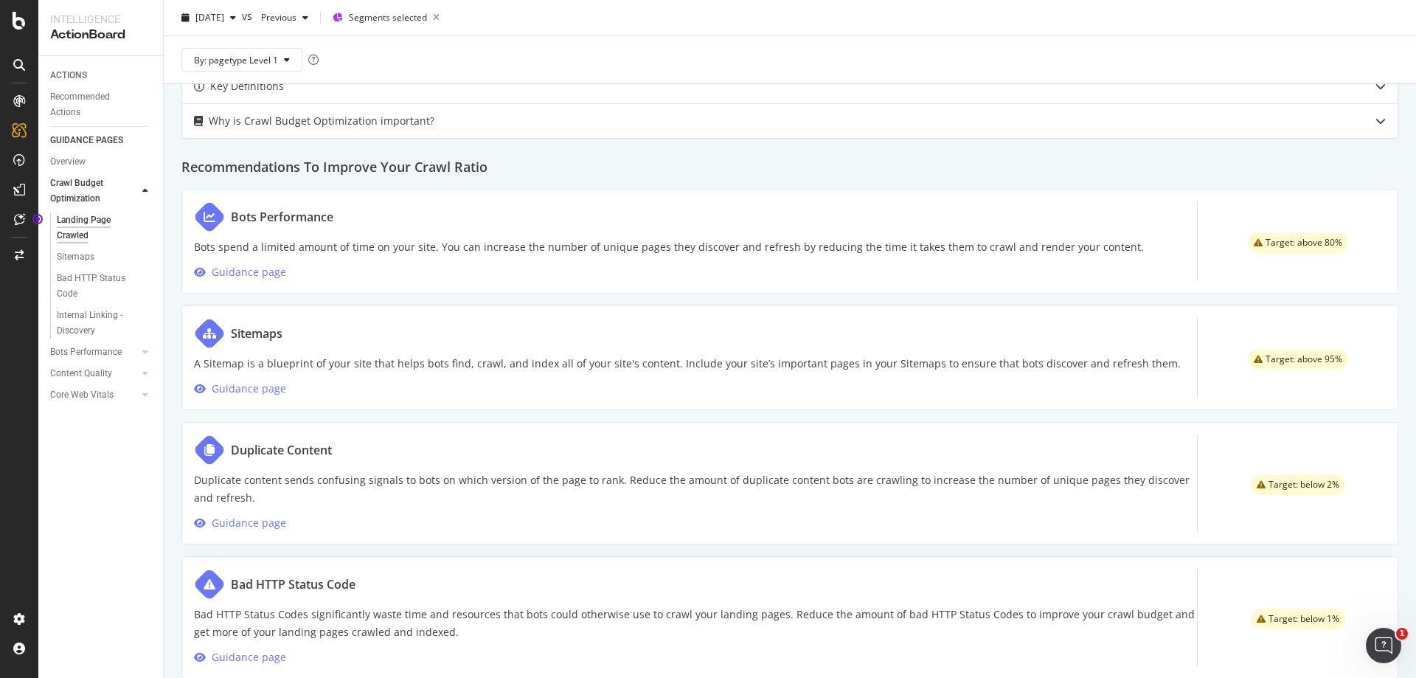
scroll to position [664, 0]
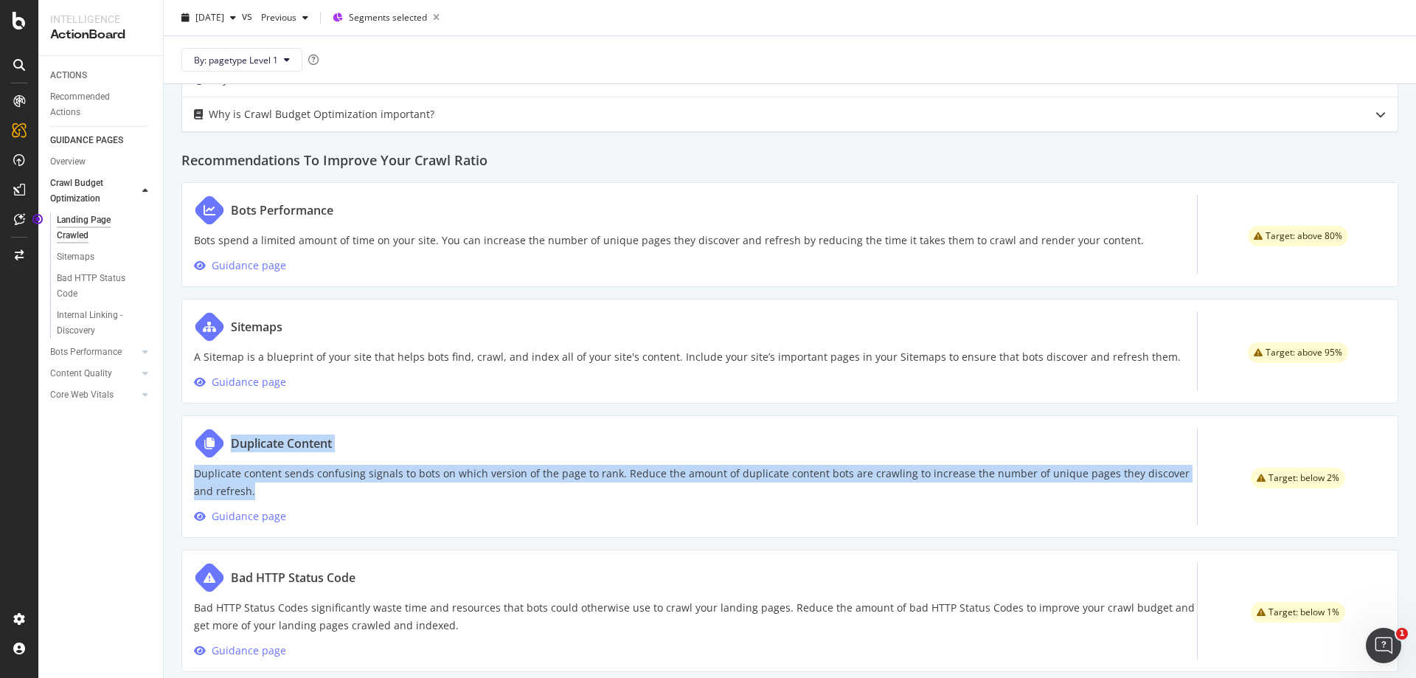
drag, startPoint x: 277, startPoint y: 488, endPoint x: 230, endPoint y: 448, distance: 60.7
click at [230, 448] on div "Duplicate Content Duplicate content sends confusing signals to bots on which ve…" at bounding box center [695, 476] width 1003 height 97
copy div "Duplicate Content Duplicate content sends confusing signals to bots on which ve…"
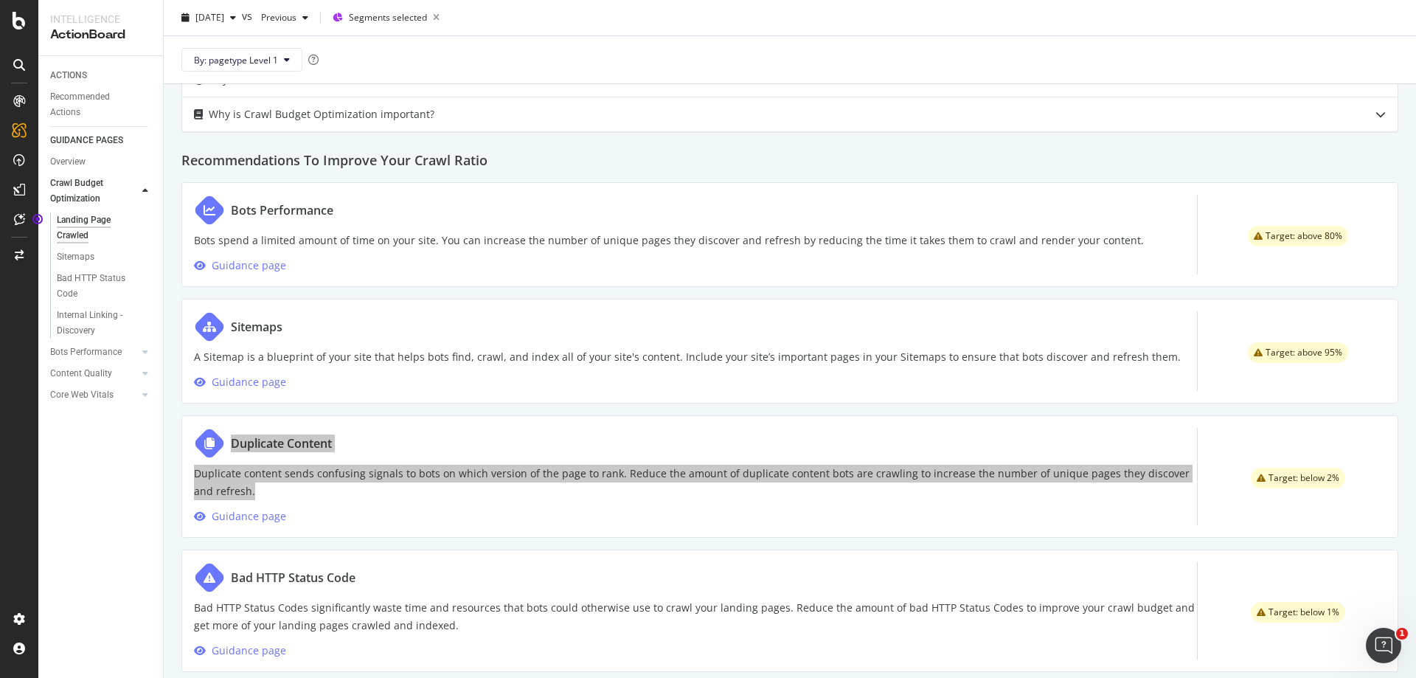
scroll to position [687, 0]
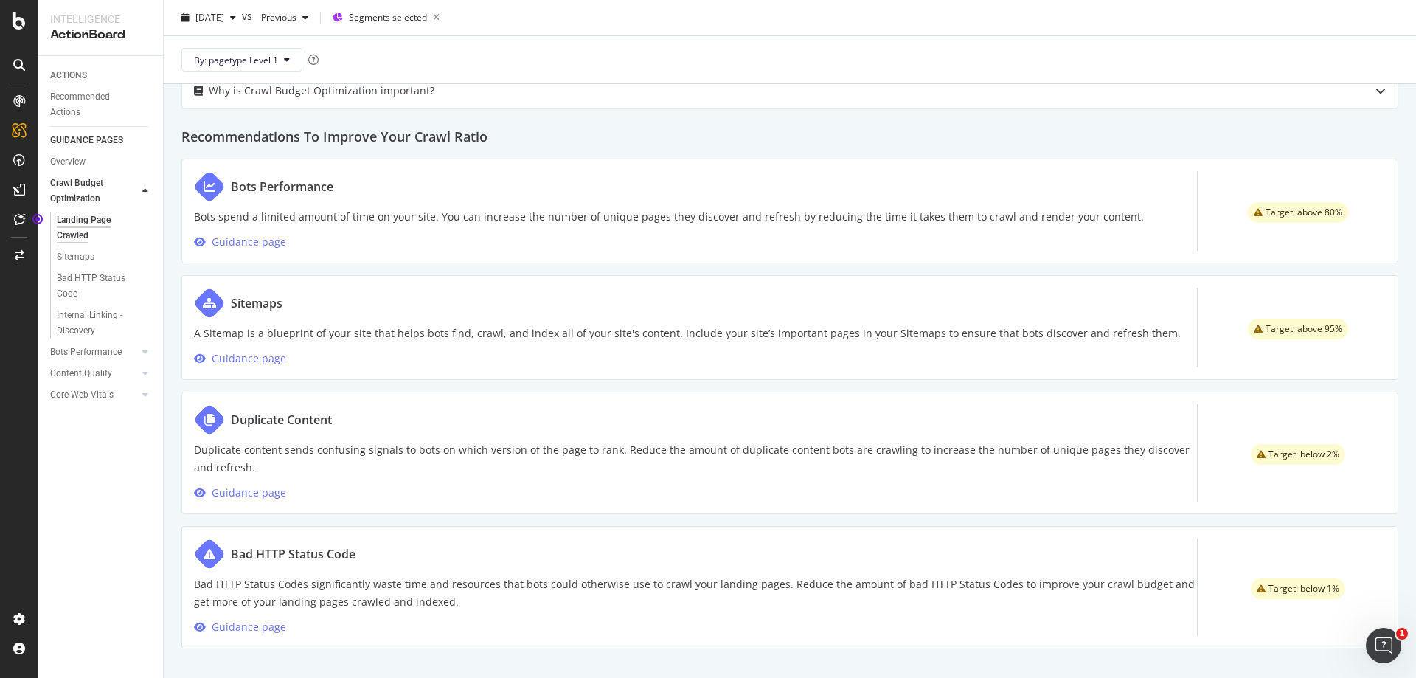
click at [457, 603] on p "Bad HTTP Status Codes significantly waste time and resources that bots could ot…" at bounding box center [695, 592] width 1003 height 35
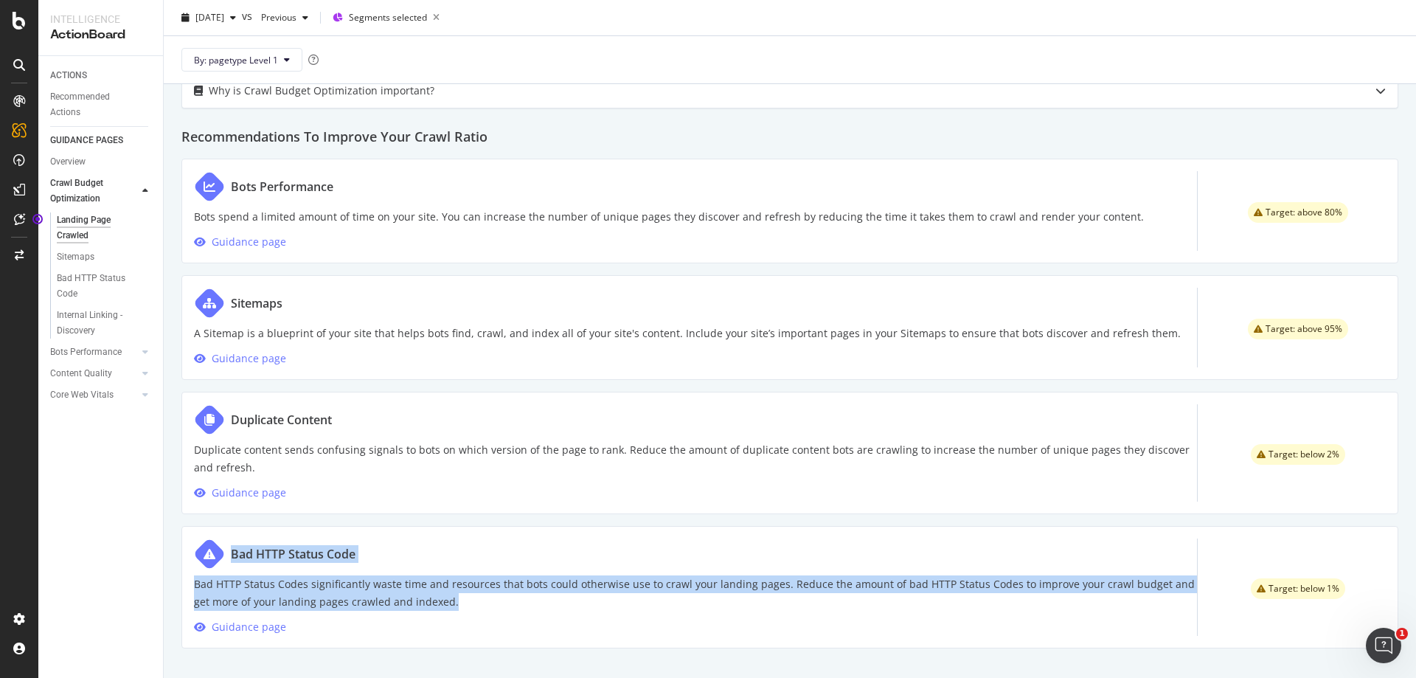
drag, startPoint x: 340, startPoint y: 580, endPoint x: 232, endPoint y: 553, distance: 111.1
click at [232, 553] on div "Bad HTTP Status Code Bad HTTP Status Codes significantly waste time and resourc…" at bounding box center [695, 586] width 1003 height 97
copy div "Bad HTTP Status Code Bad HTTP Status Codes significantly waste time and resourc…"
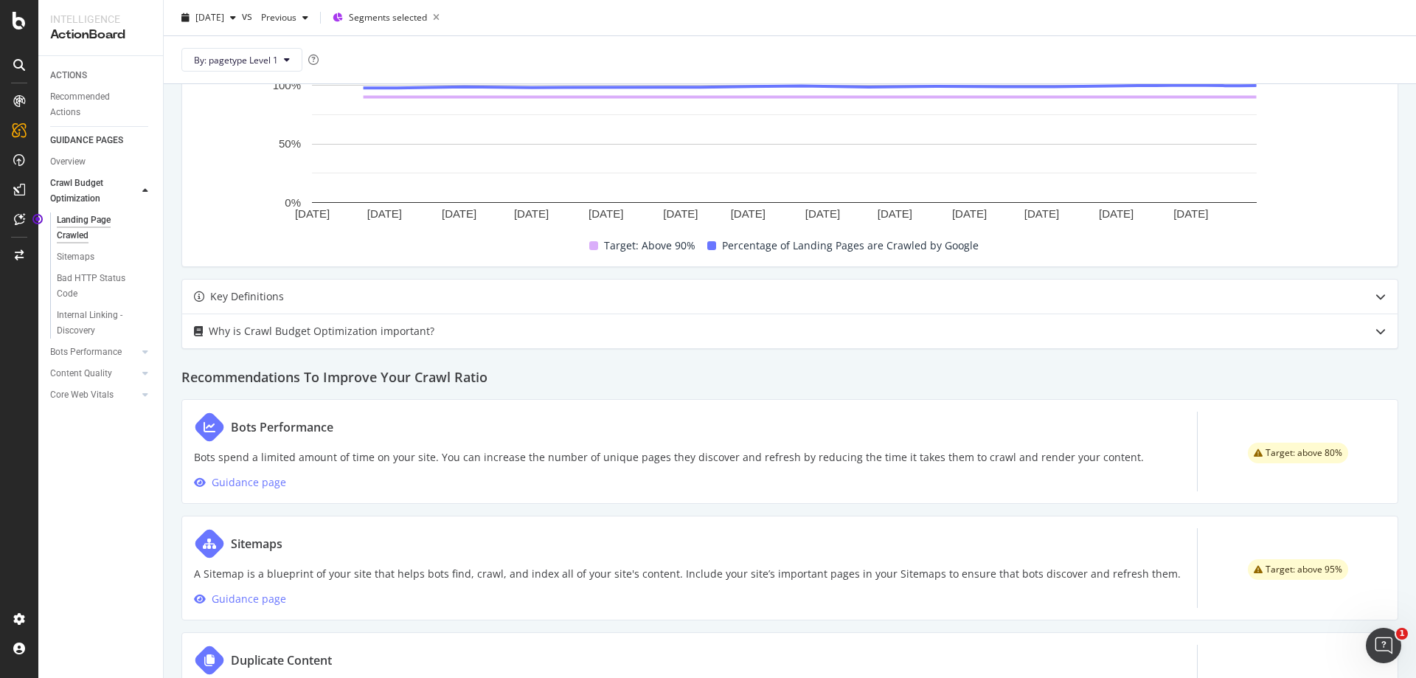
scroll to position [392, 0]
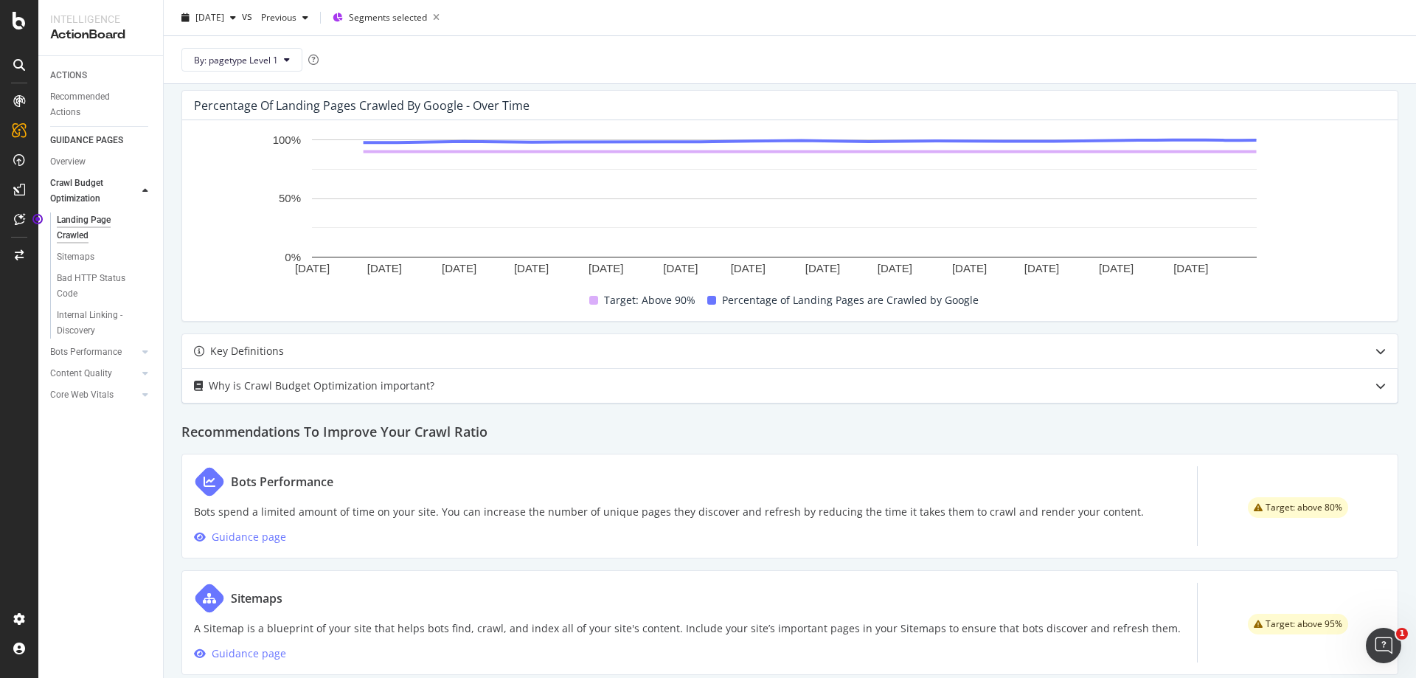
click at [409, 386] on div "Why is Crawl Budget Optimization important?" at bounding box center [322, 386] width 226 height 18
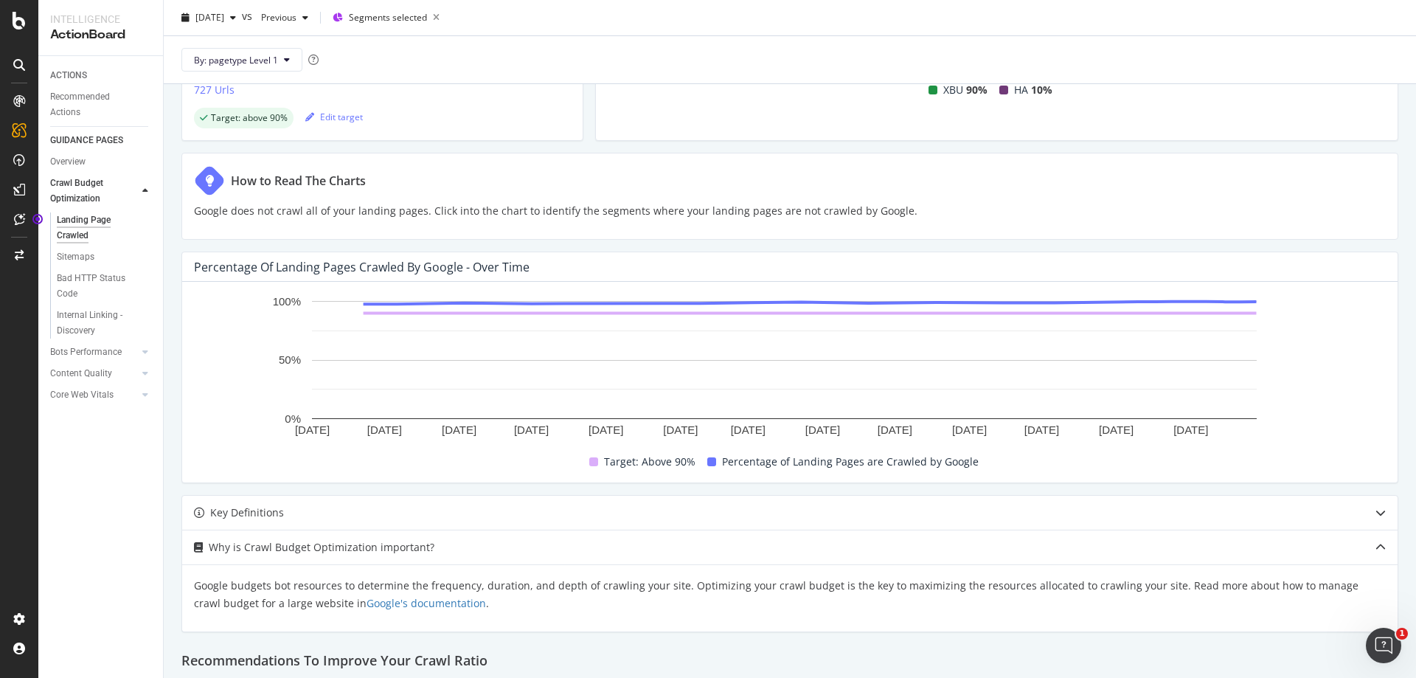
scroll to position [17, 0]
